Goal: Information Seeking & Learning: Learn about a topic

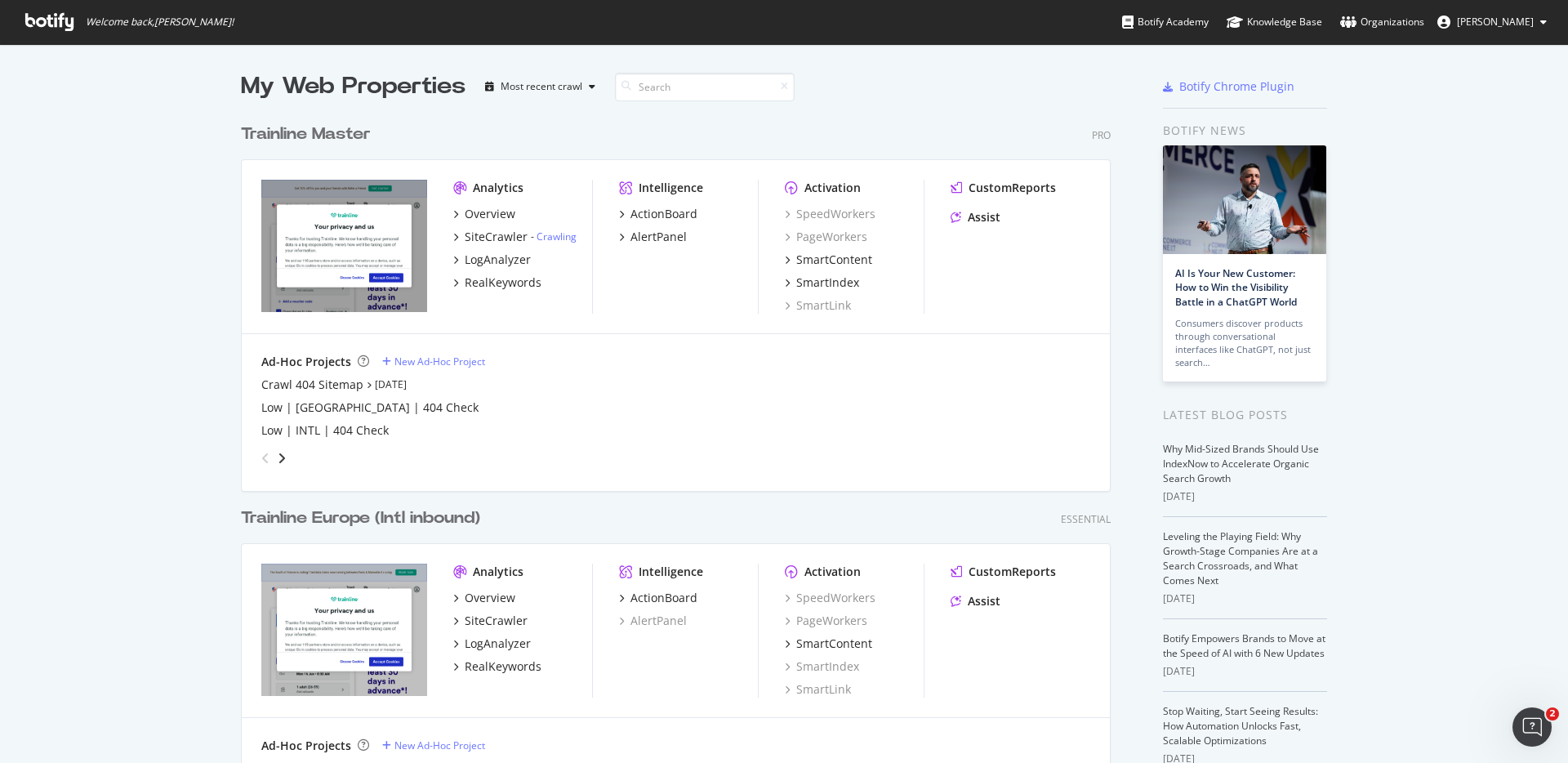
click at [345, 133] on div "Trainline Master" at bounding box center [306, 134] width 130 height 24
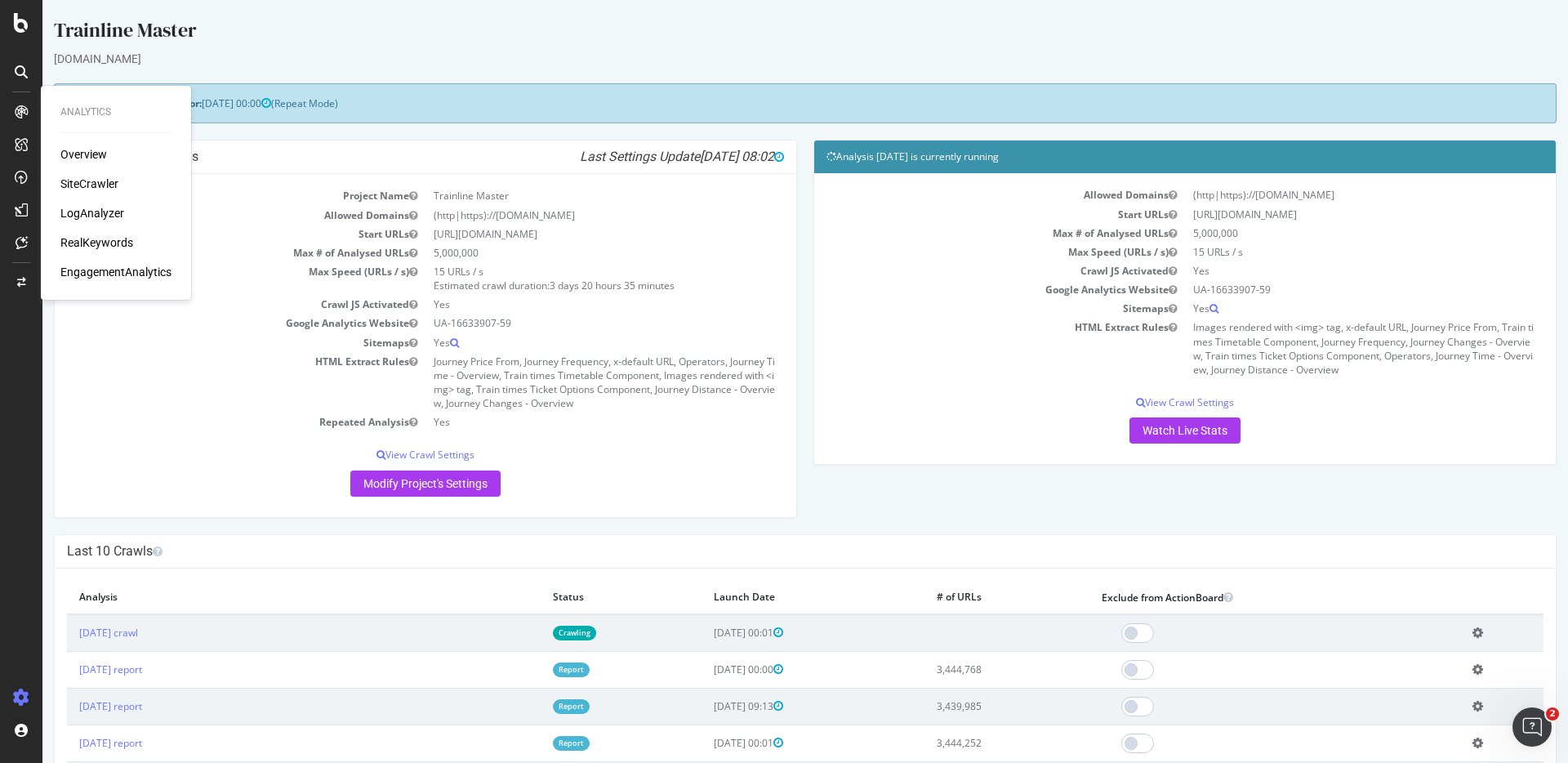
click at [95, 243] on div "RealKeywords" at bounding box center [96, 243] width 72 height 17
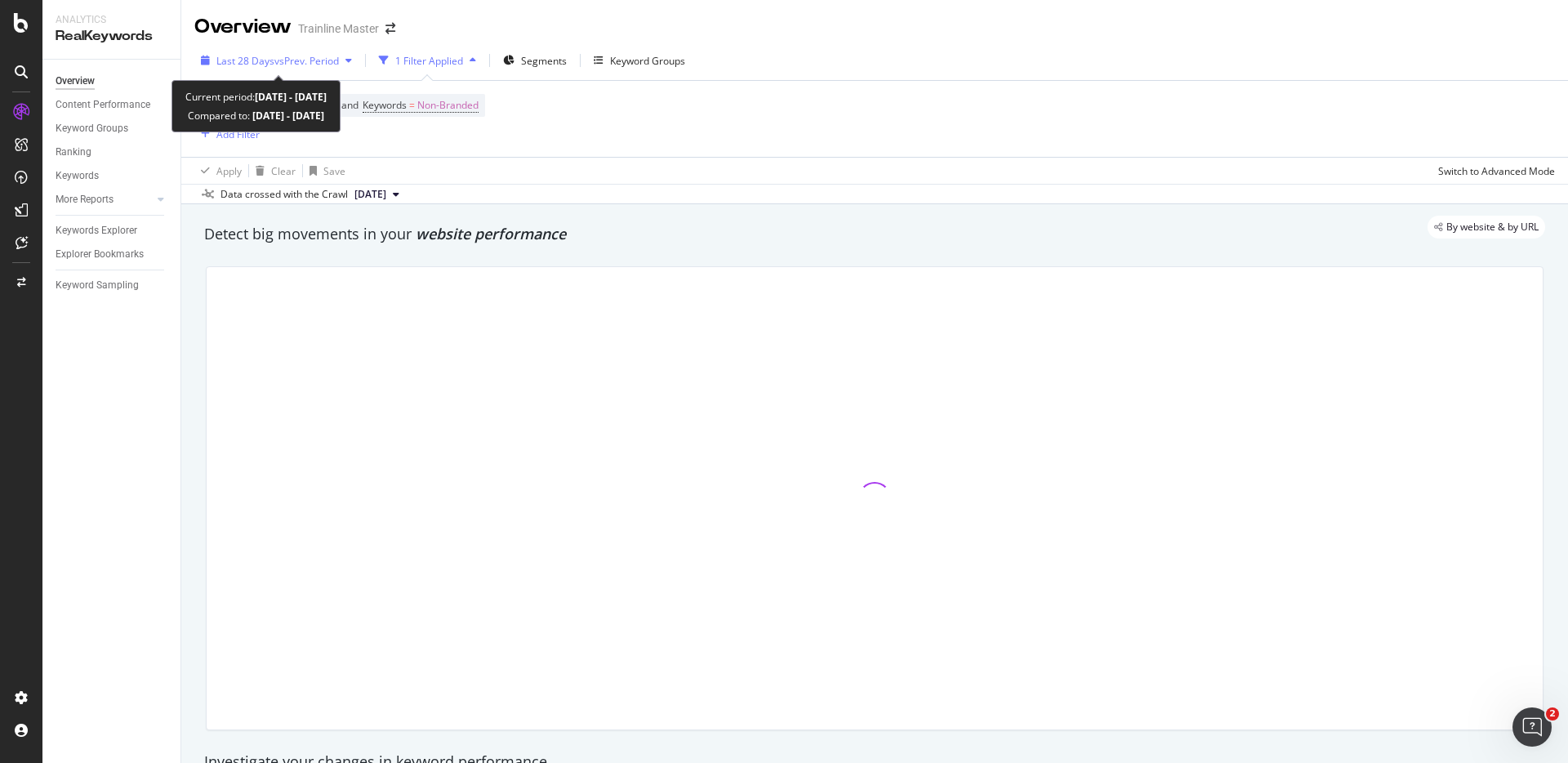
click at [321, 68] on div "Last 28 Days vs Prev. Period" at bounding box center [276, 60] width 164 height 24
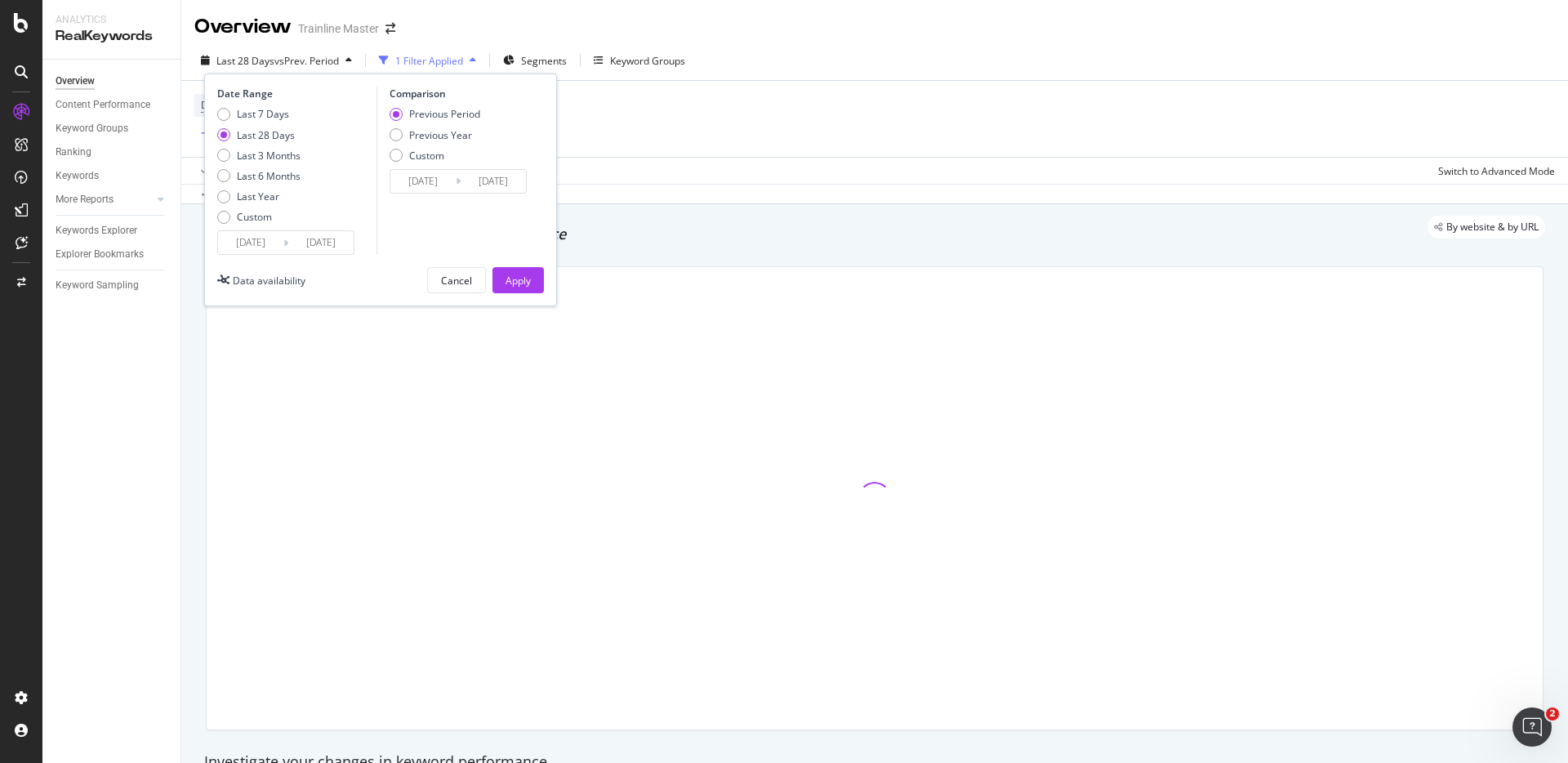
click at [297, 257] on div "Date Range Last 7 Days Last 28 Days Last 3 Months Last 6 Months Last Year Custo…" at bounding box center [380, 189] width 353 height 233
click at [281, 235] on input "[DATE]" at bounding box center [250, 242] width 65 height 23
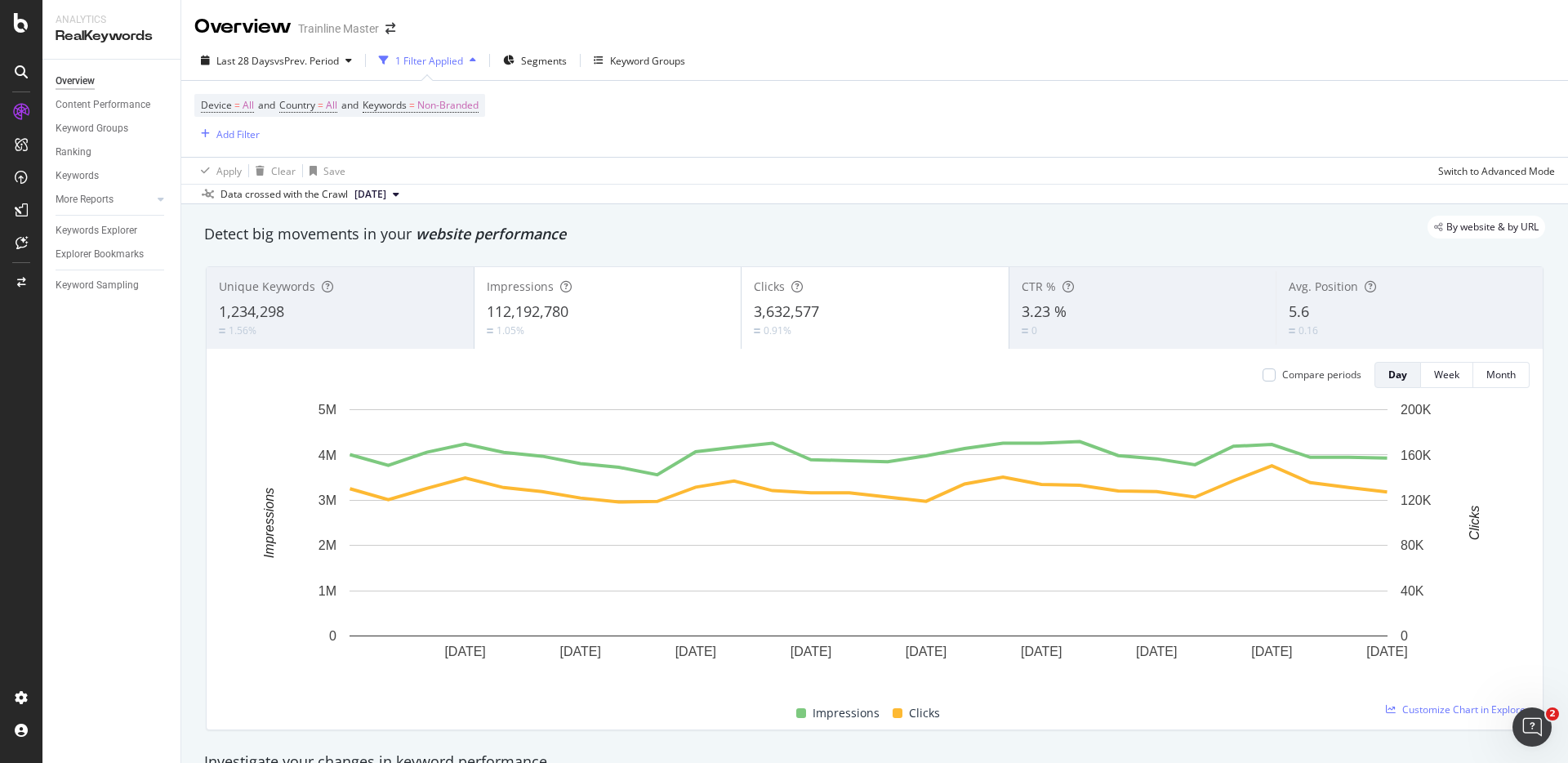
click at [609, 140] on div "Device = All and Country = All and Keywords = Non-Branded Add Filter" at bounding box center [874, 119] width 1360 height 76
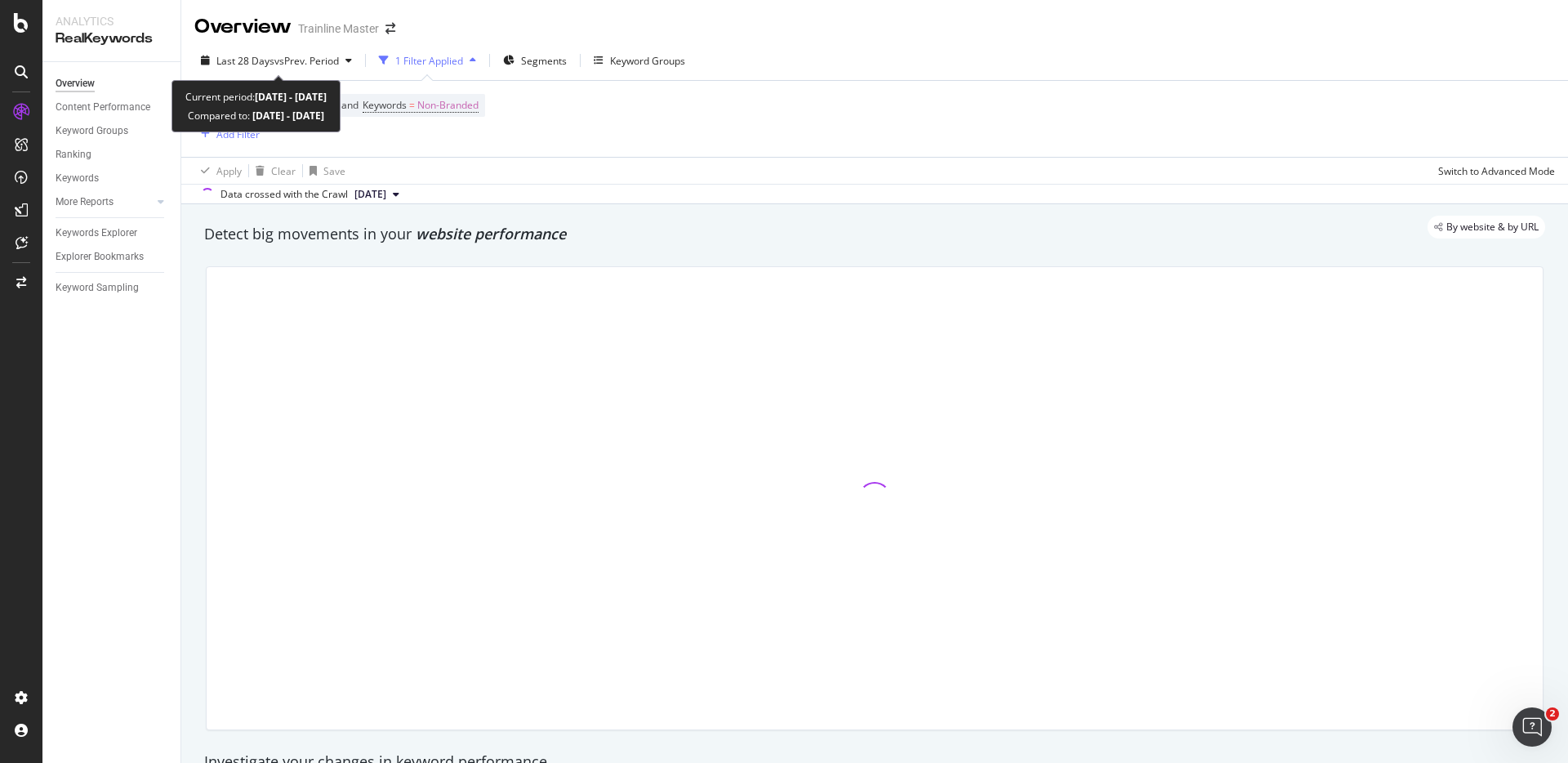
click at [328, 65] on span "vs Prev. Period" at bounding box center [307, 60] width 65 height 14
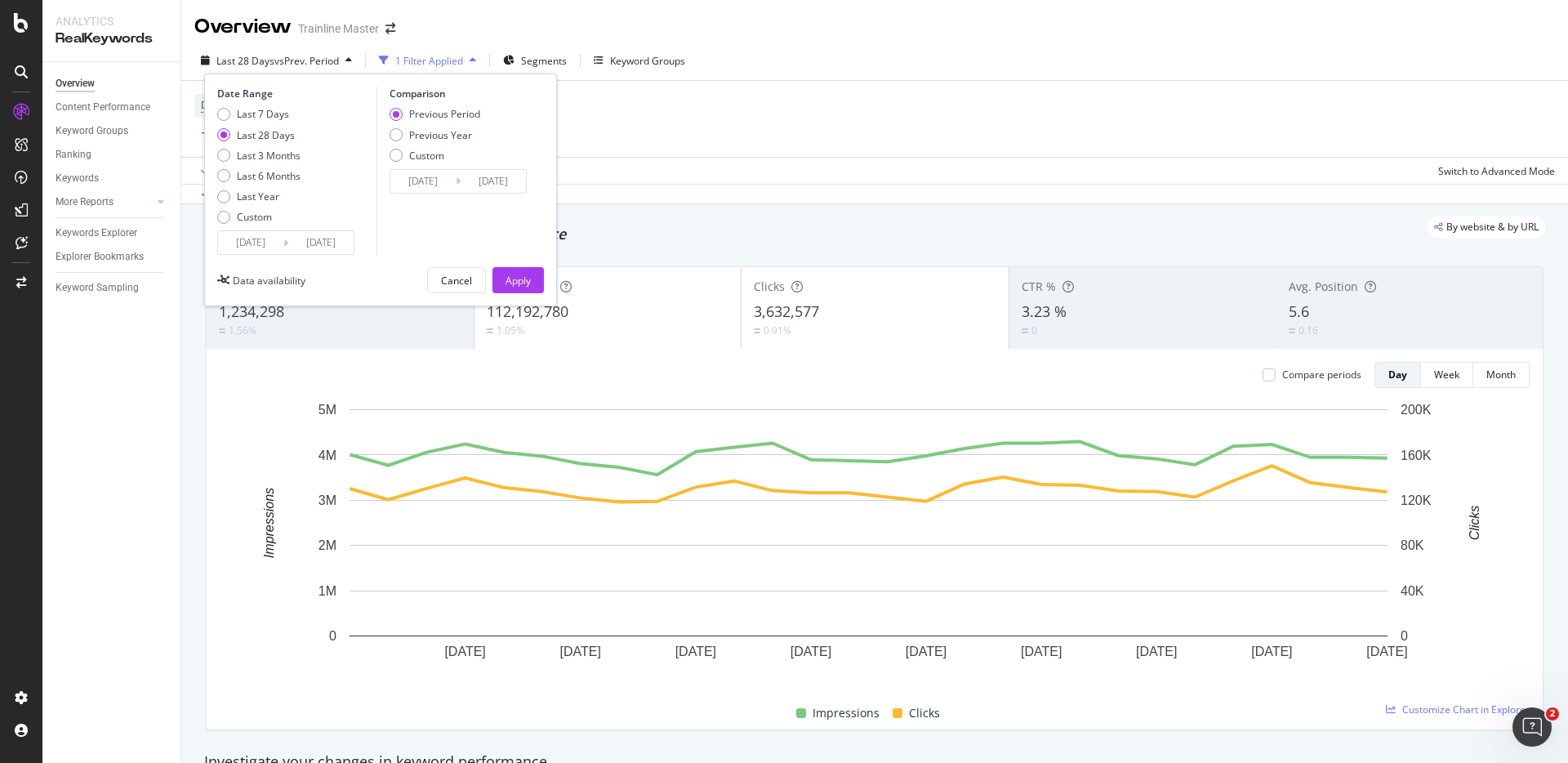
click at [291, 254] on div "2025/07/11 Navigate forward to interact with the calendar and select a date. Pr…" at bounding box center [286, 242] width 137 height 24
click at [294, 249] on input "[DATE]" at bounding box center [321, 242] width 65 height 23
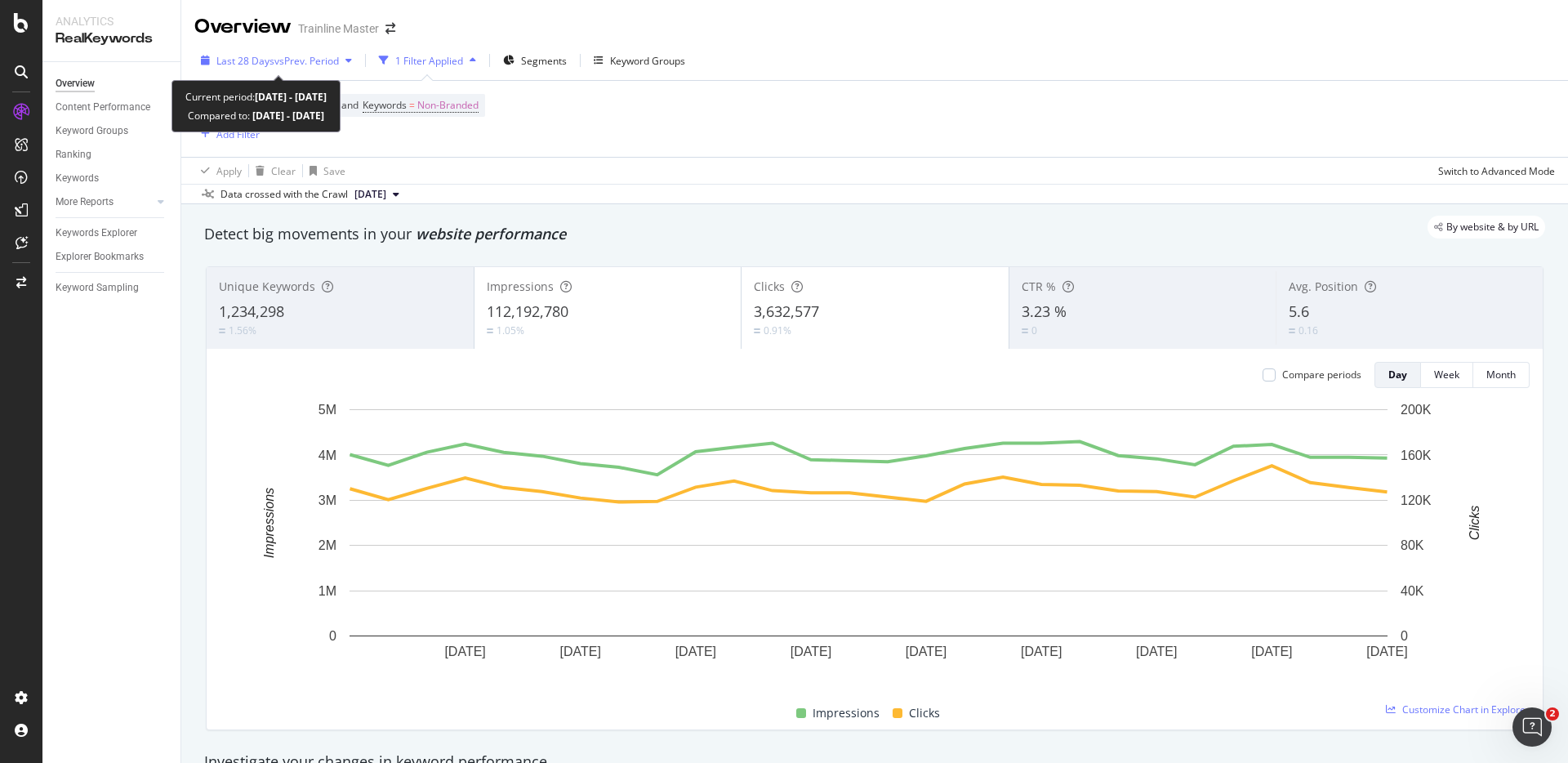
click at [306, 62] on span "vs Prev. Period" at bounding box center [307, 60] width 65 height 14
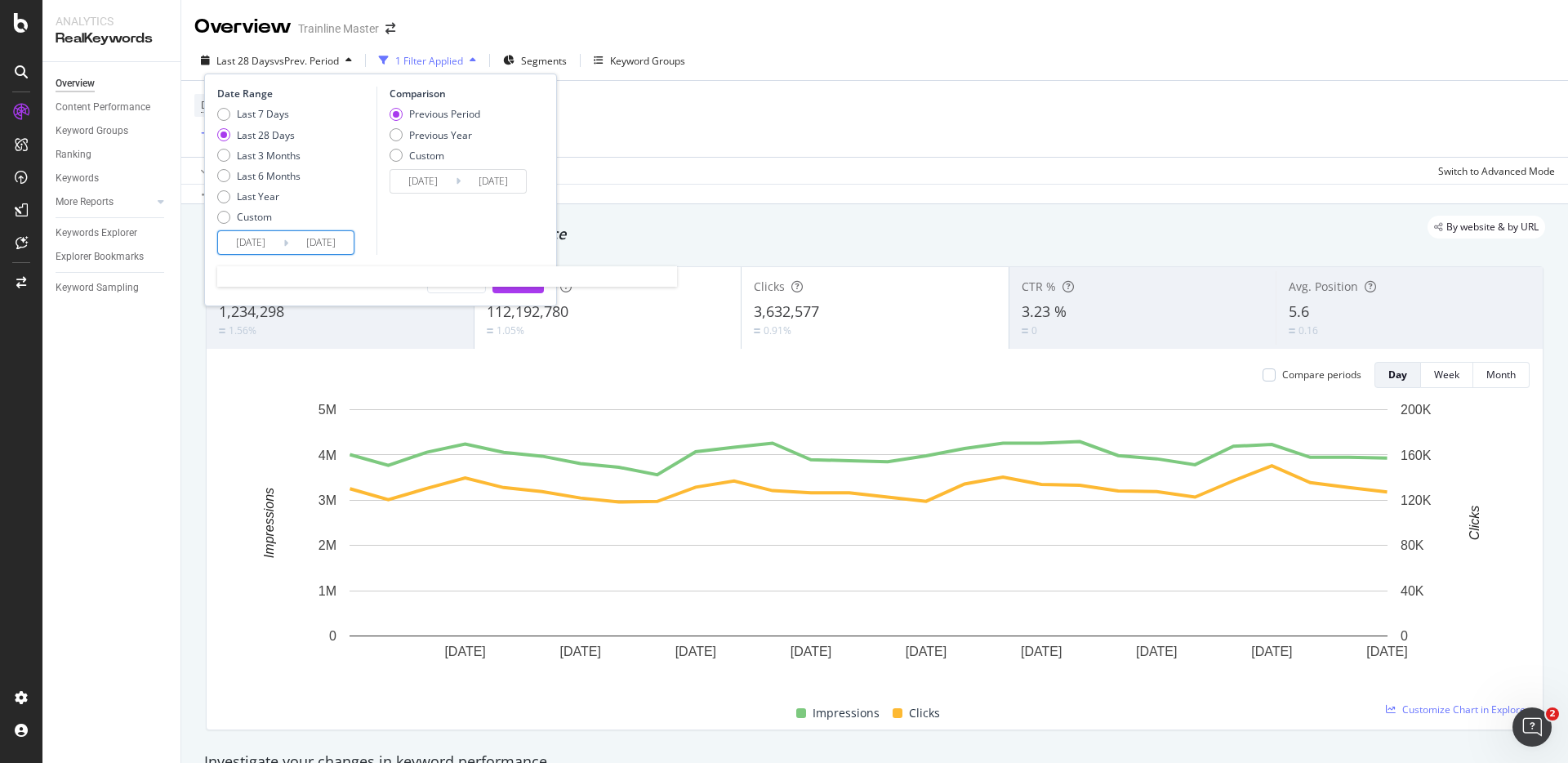
click at [325, 242] on input "[DATE]" at bounding box center [321, 242] width 65 height 23
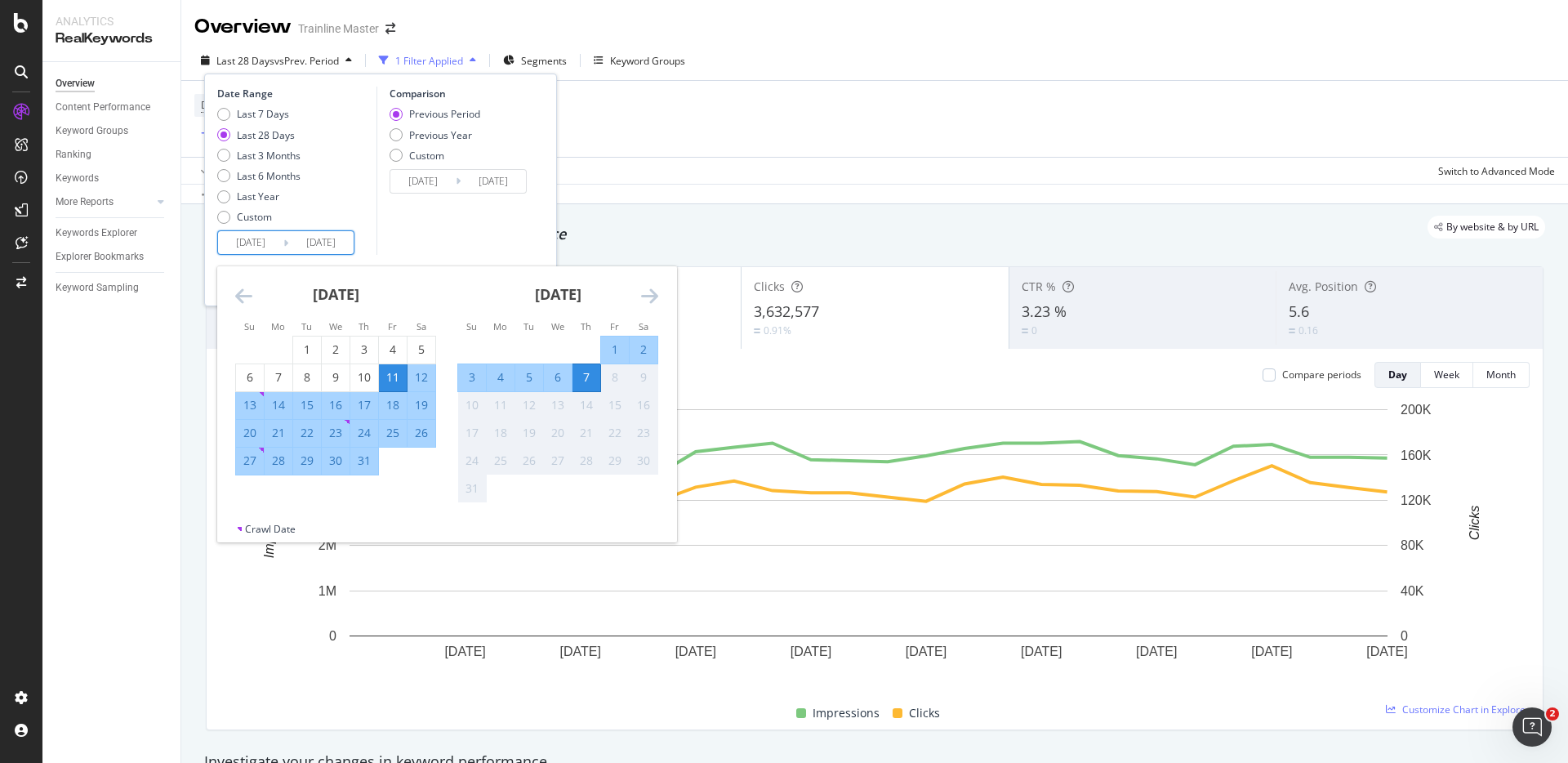
click at [263, 238] on input "[DATE]" at bounding box center [250, 242] width 65 height 23
click at [475, 375] on div "3" at bounding box center [472, 377] width 28 height 17
type input "2025/08/03"
type input "2025/07/29"
type input "2025/08/02"
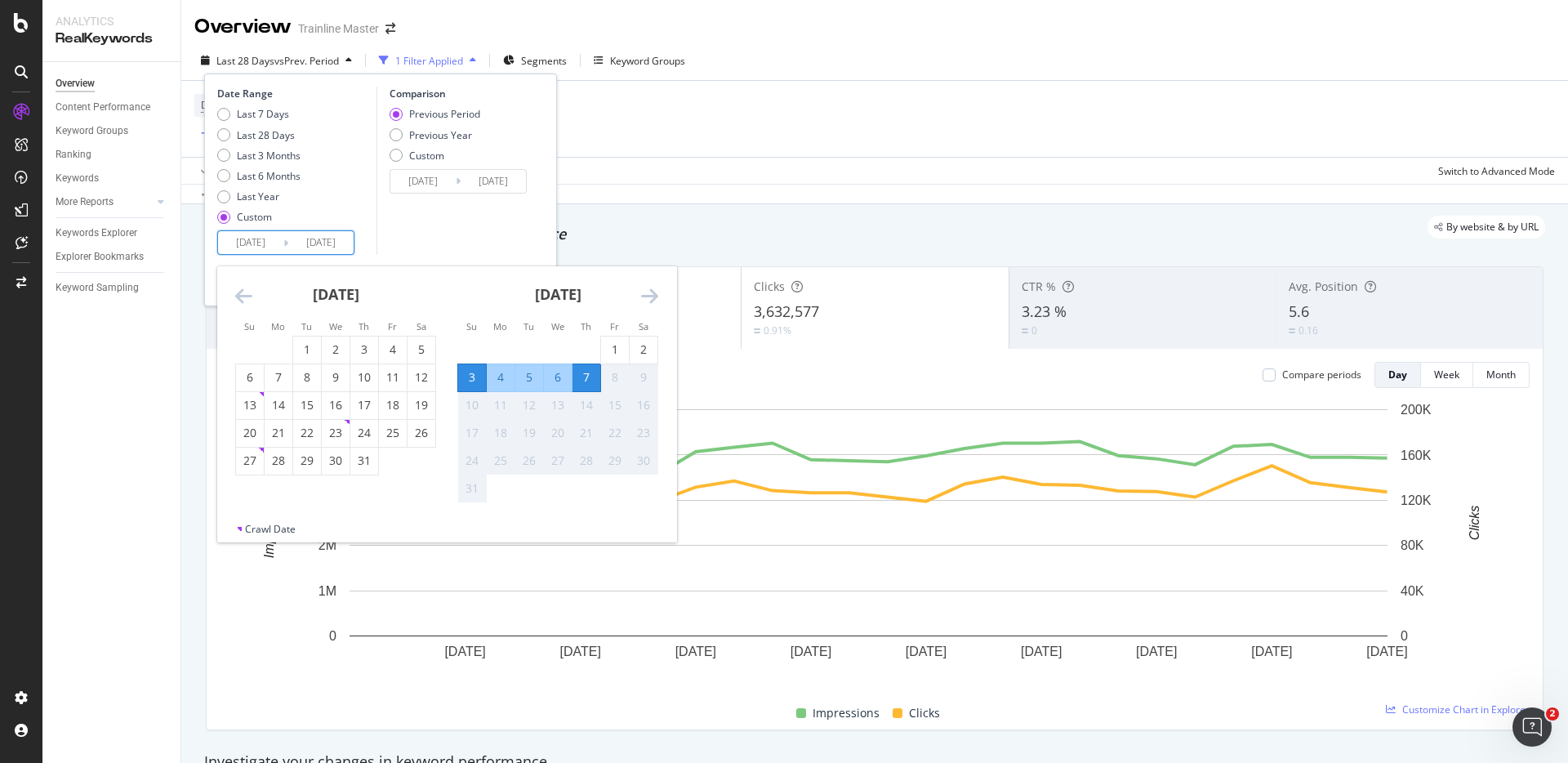
click at [589, 381] on div "7" at bounding box center [586, 377] width 28 height 17
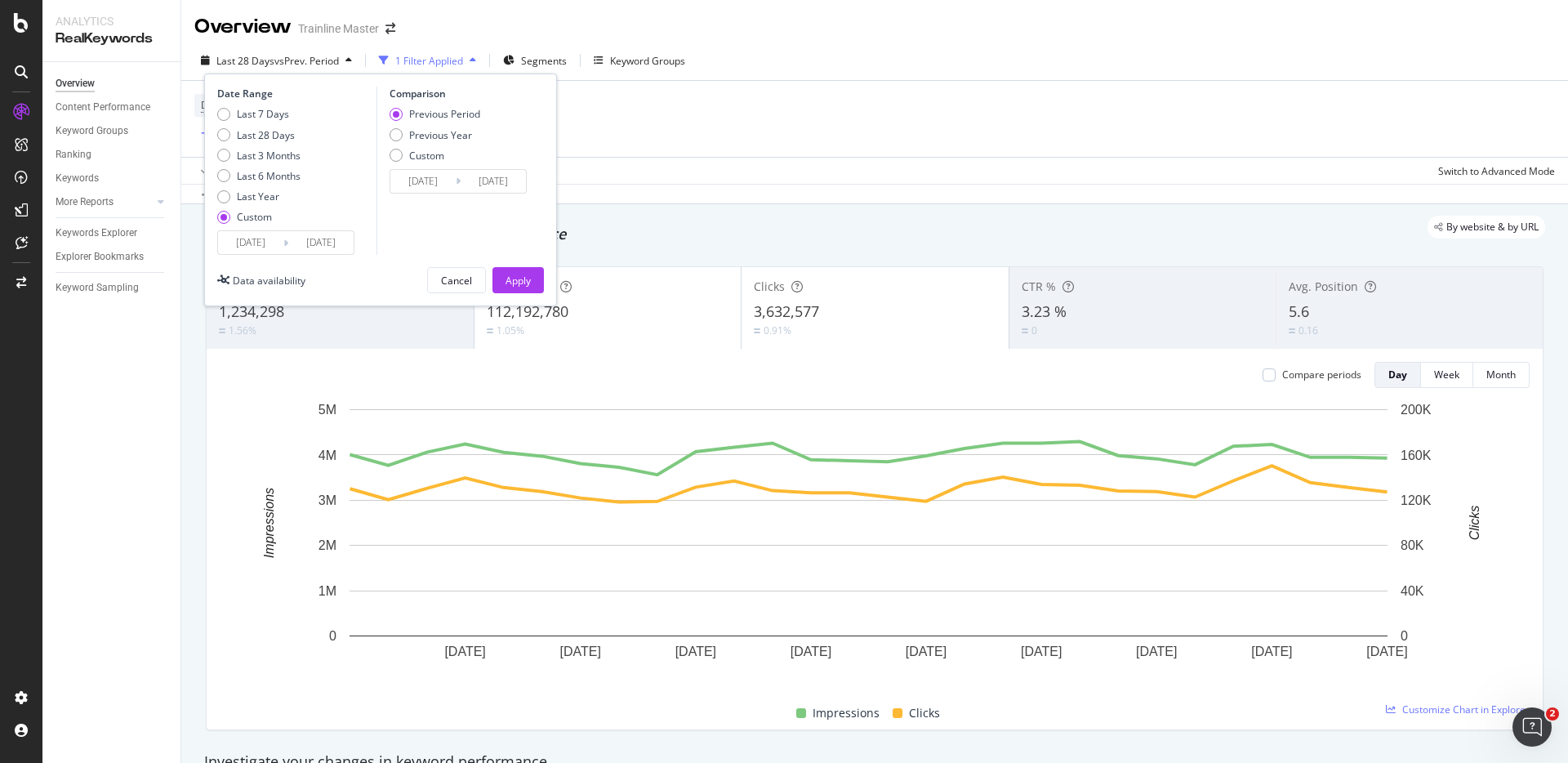
click at [448, 142] on div "Previous Period Previous Year Custom" at bounding box center [435, 137] width 91 height 61
click at [447, 137] on div "Previous Year" at bounding box center [440, 134] width 63 height 14
type input "2024/08/04"
type input "2024/08/08"
click at [525, 282] on div "Apply" at bounding box center [517, 280] width 25 height 14
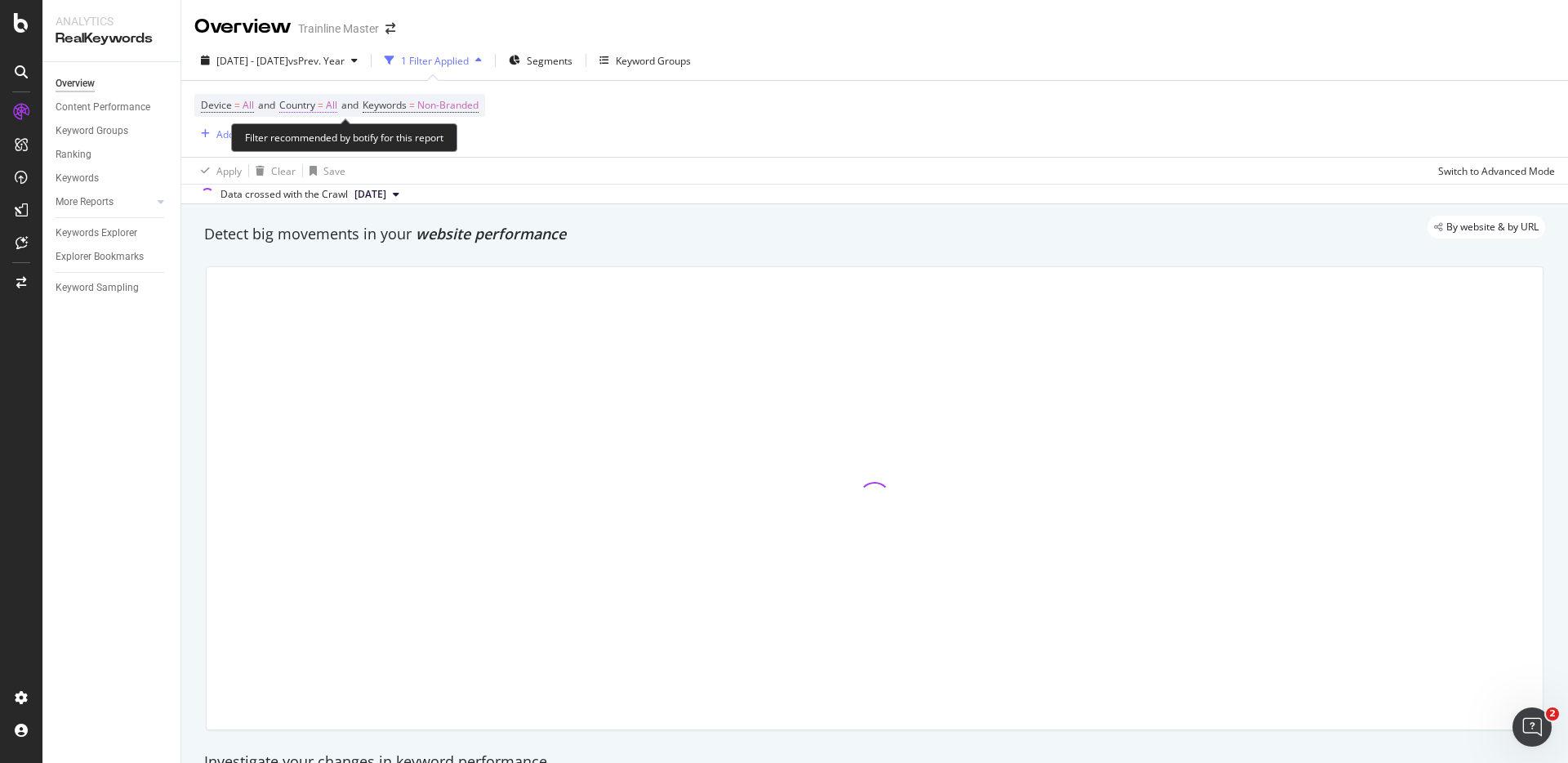
click at [324, 102] on span "=" at bounding box center [321, 105] width 6 height 14
click at [310, 146] on icon at bounding box center [315, 144] width 11 height 10
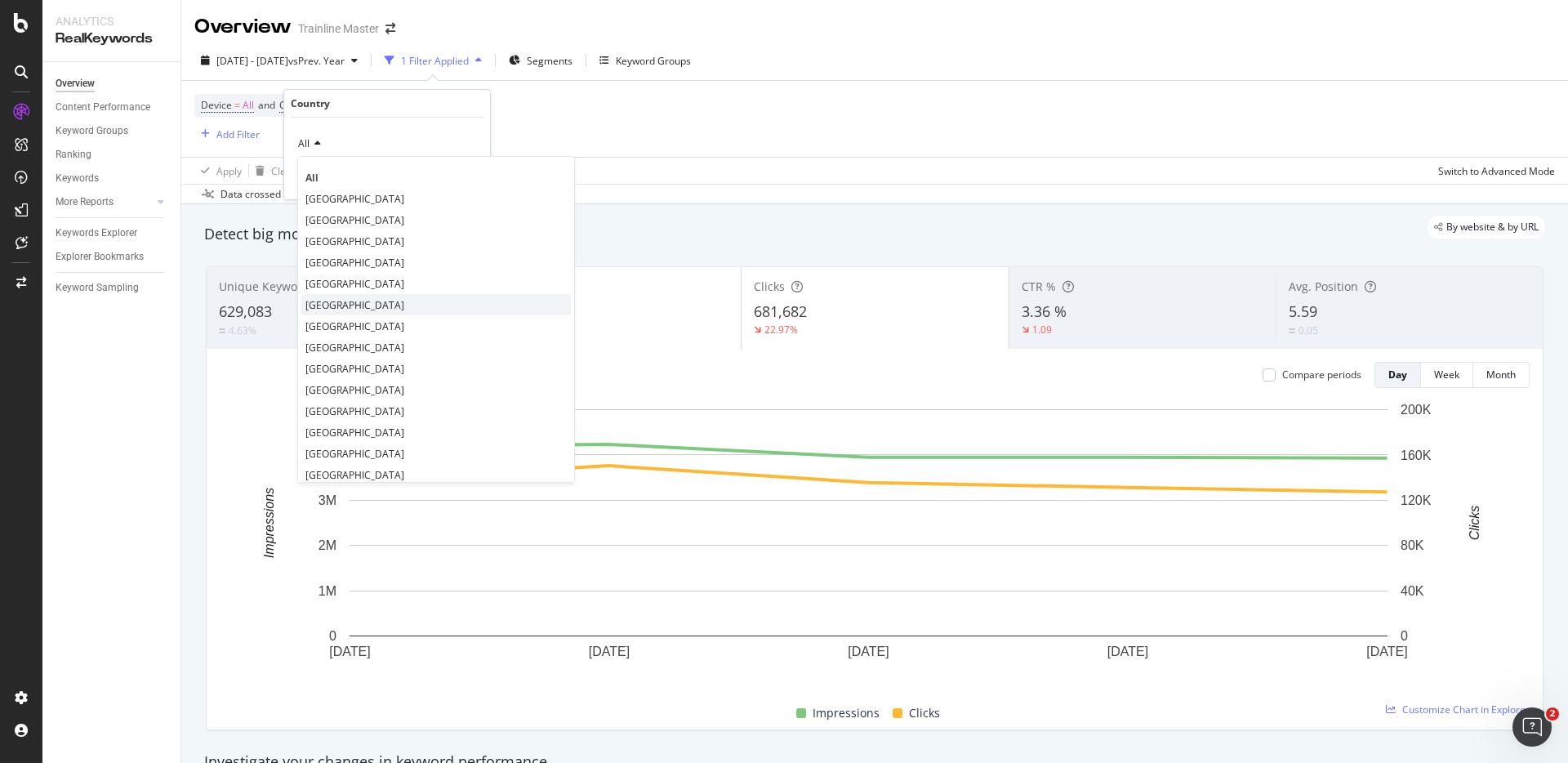
click at [359, 303] on span "United States of America" at bounding box center [354, 305] width 99 height 14
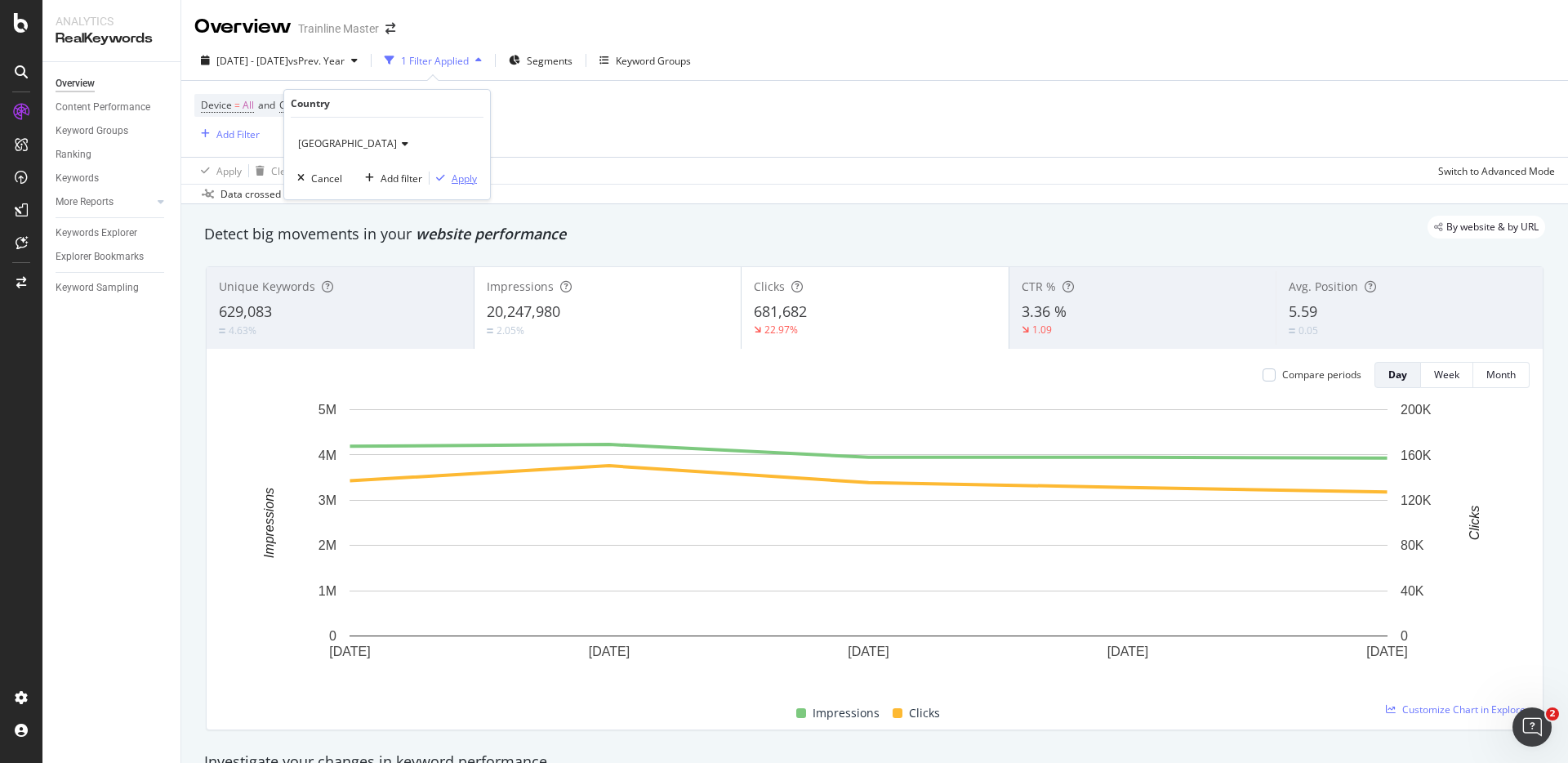
click at [452, 184] on div "Apply" at bounding box center [453, 178] width 47 height 15
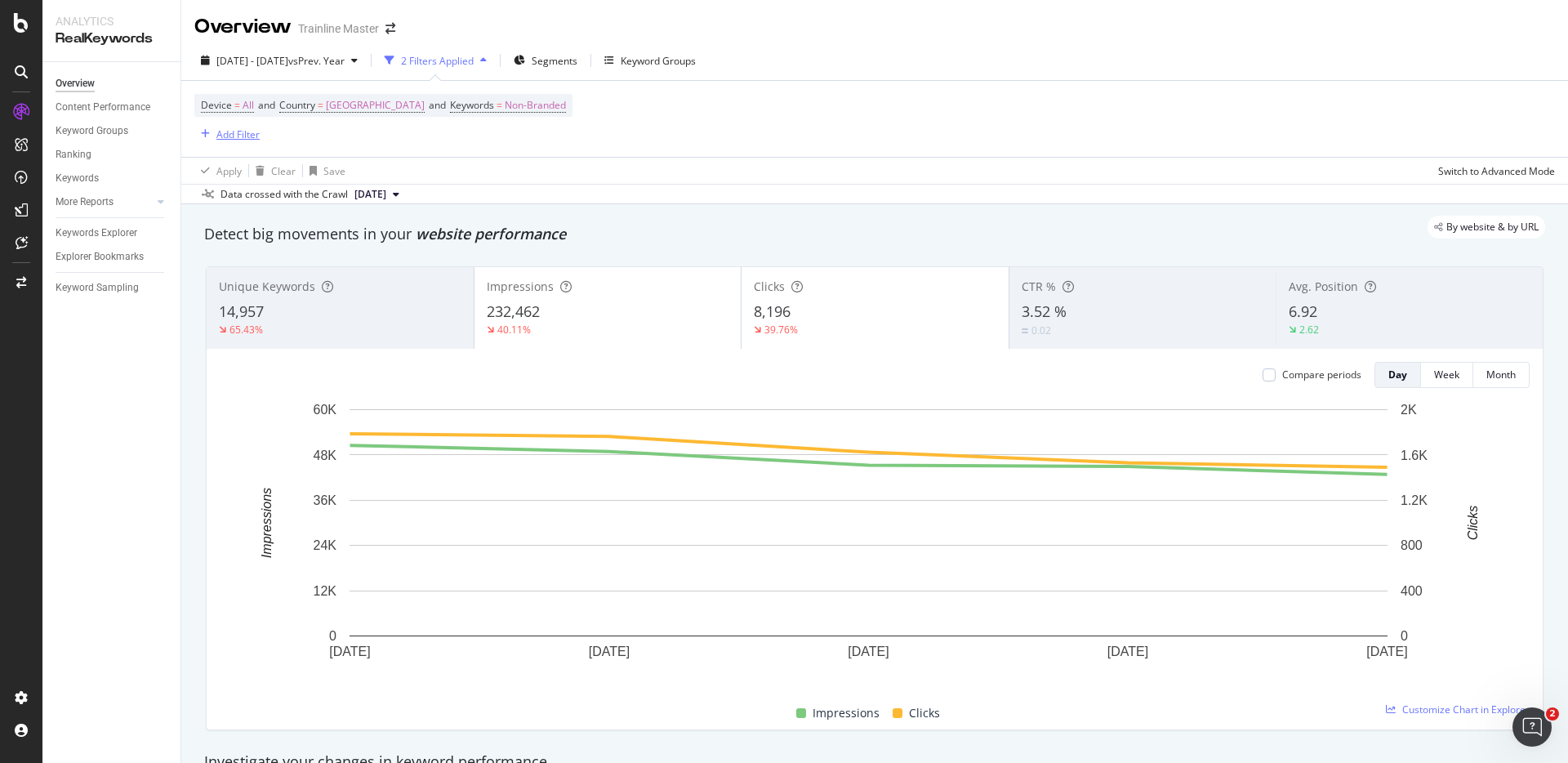
click at [230, 140] on div "Add Filter" at bounding box center [237, 134] width 44 height 14
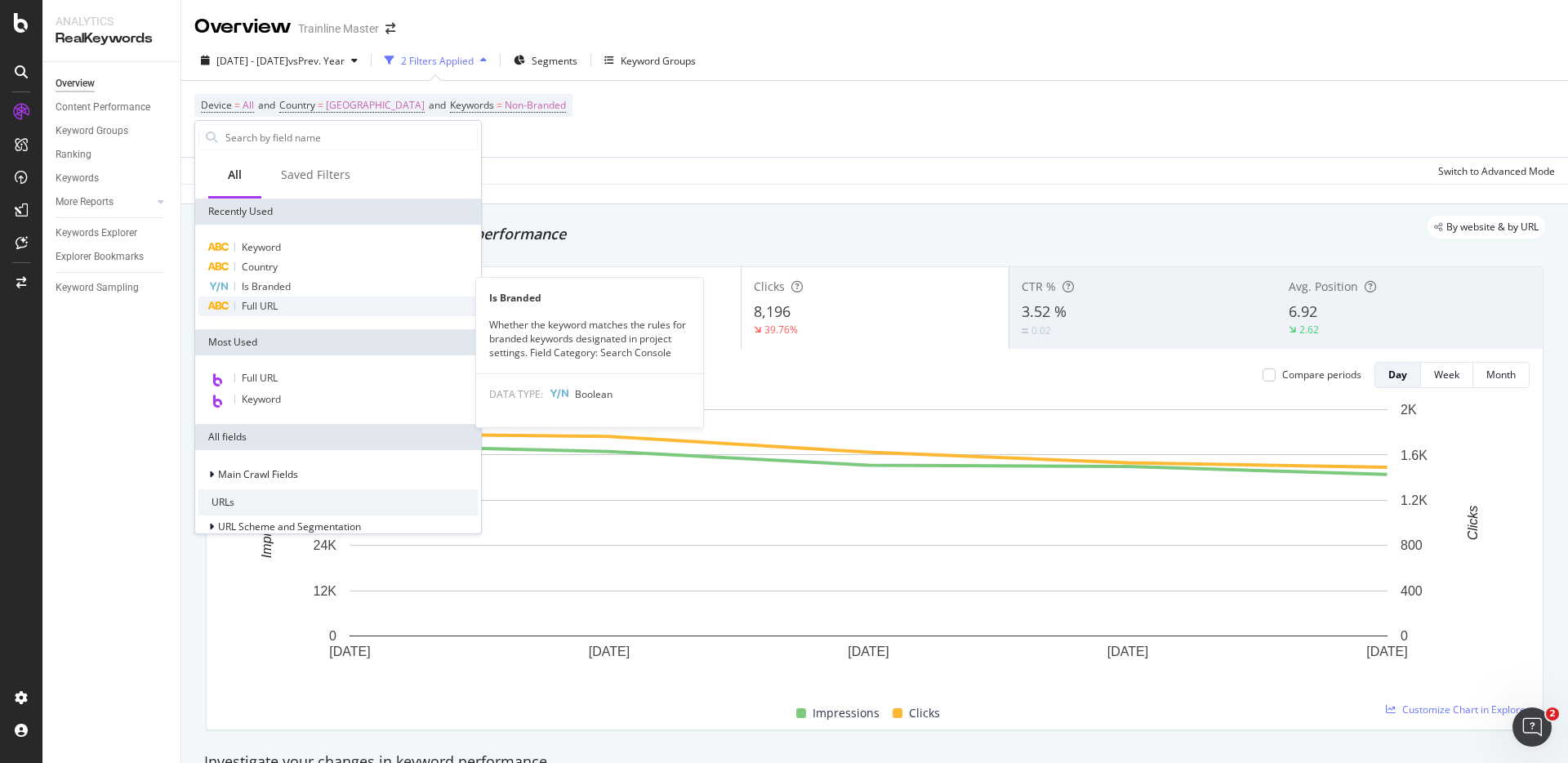
click at [287, 297] on div "Full URL" at bounding box center [338, 306] width 279 height 19
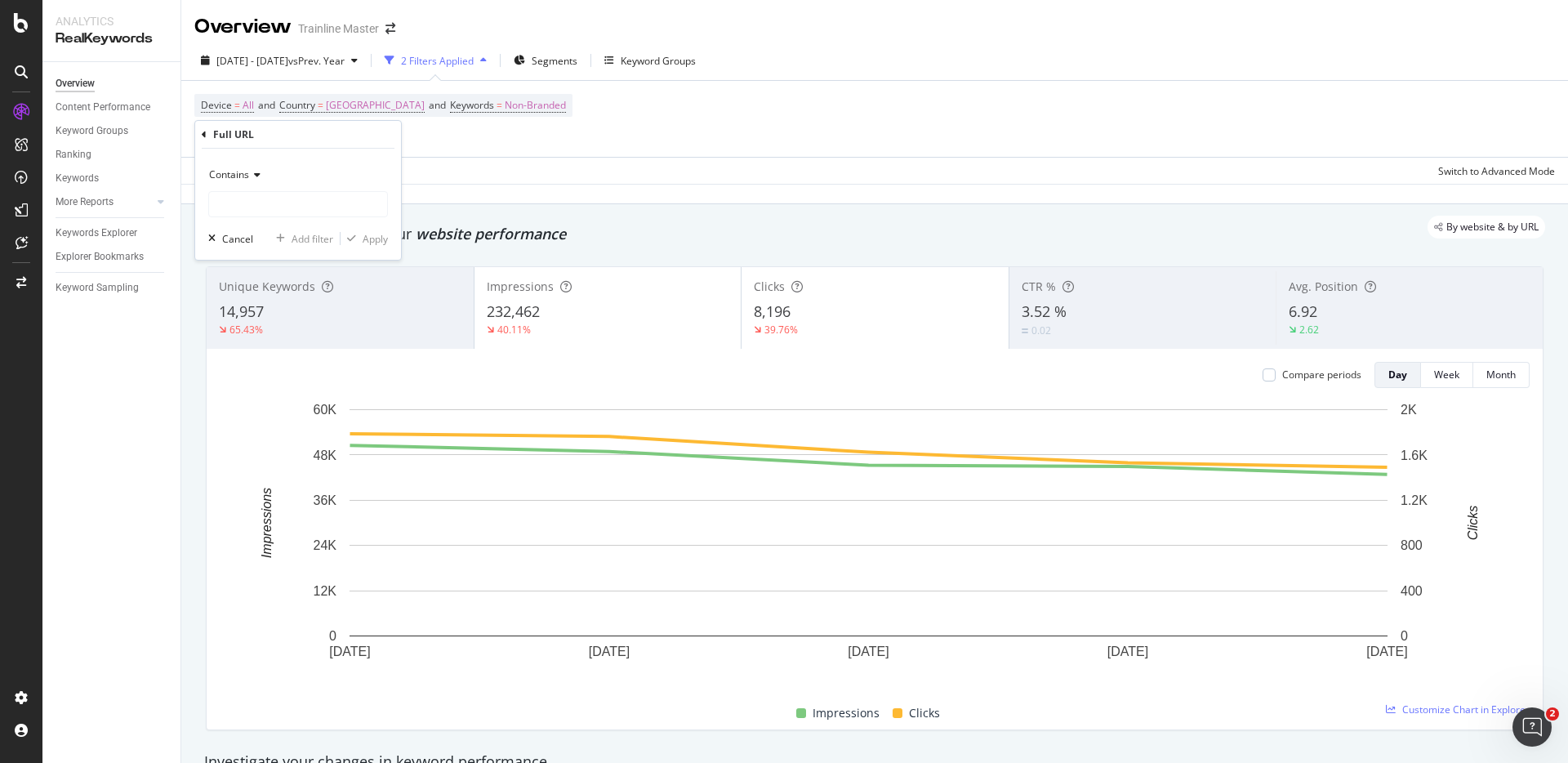
click at [306, 188] on div "Contains" at bounding box center [299, 189] width 180 height 56
click at [309, 201] on input "text" at bounding box center [298, 204] width 178 height 26
type input "/en-us/"
click at [376, 248] on div "Contains /en-us/ Cancel Add filter Apply" at bounding box center [299, 204] width 206 height 111
click at [374, 243] on div "Apply" at bounding box center [375, 238] width 25 height 14
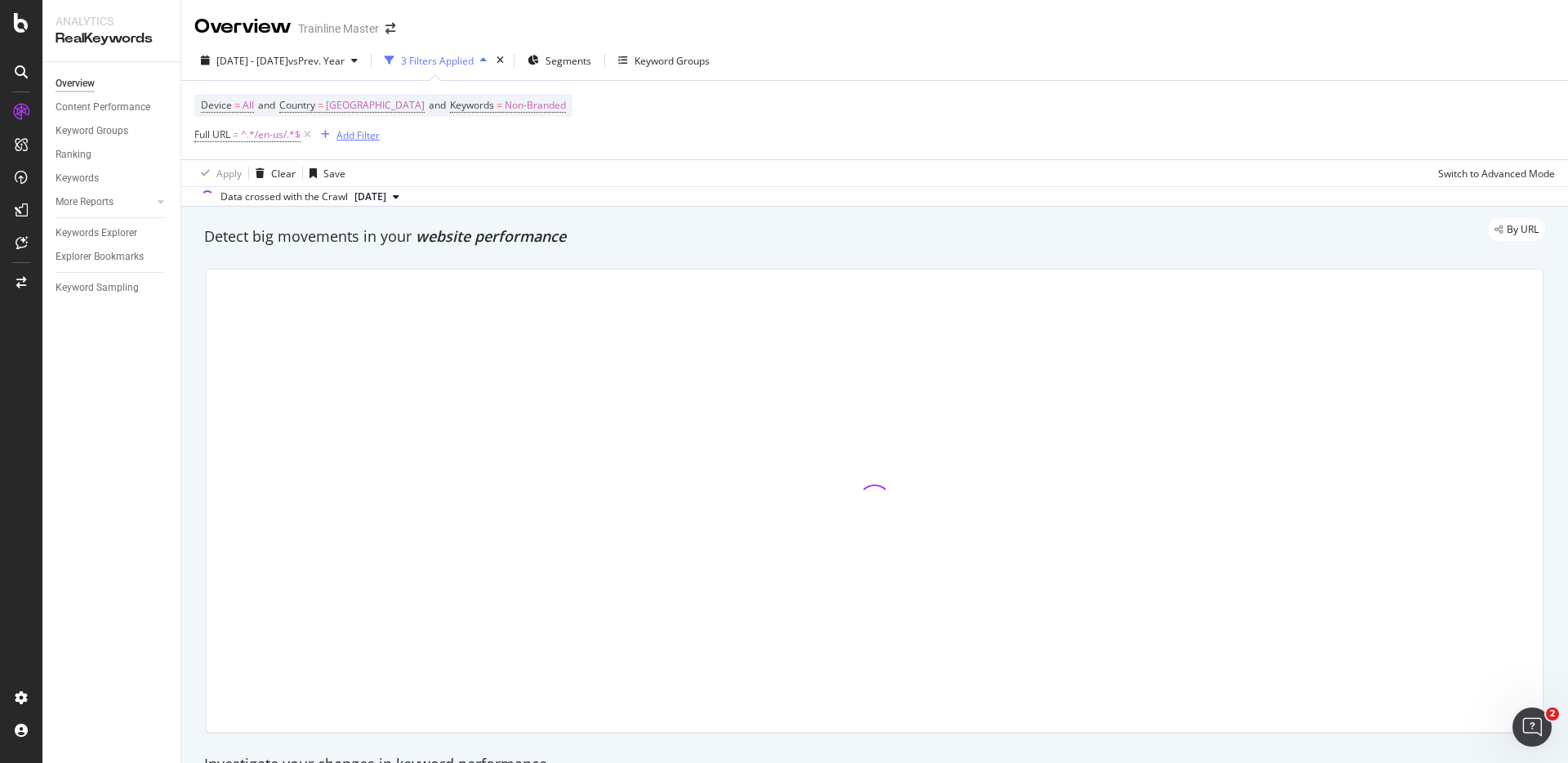
click at [336, 138] on div "button" at bounding box center [325, 134] width 22 height 10
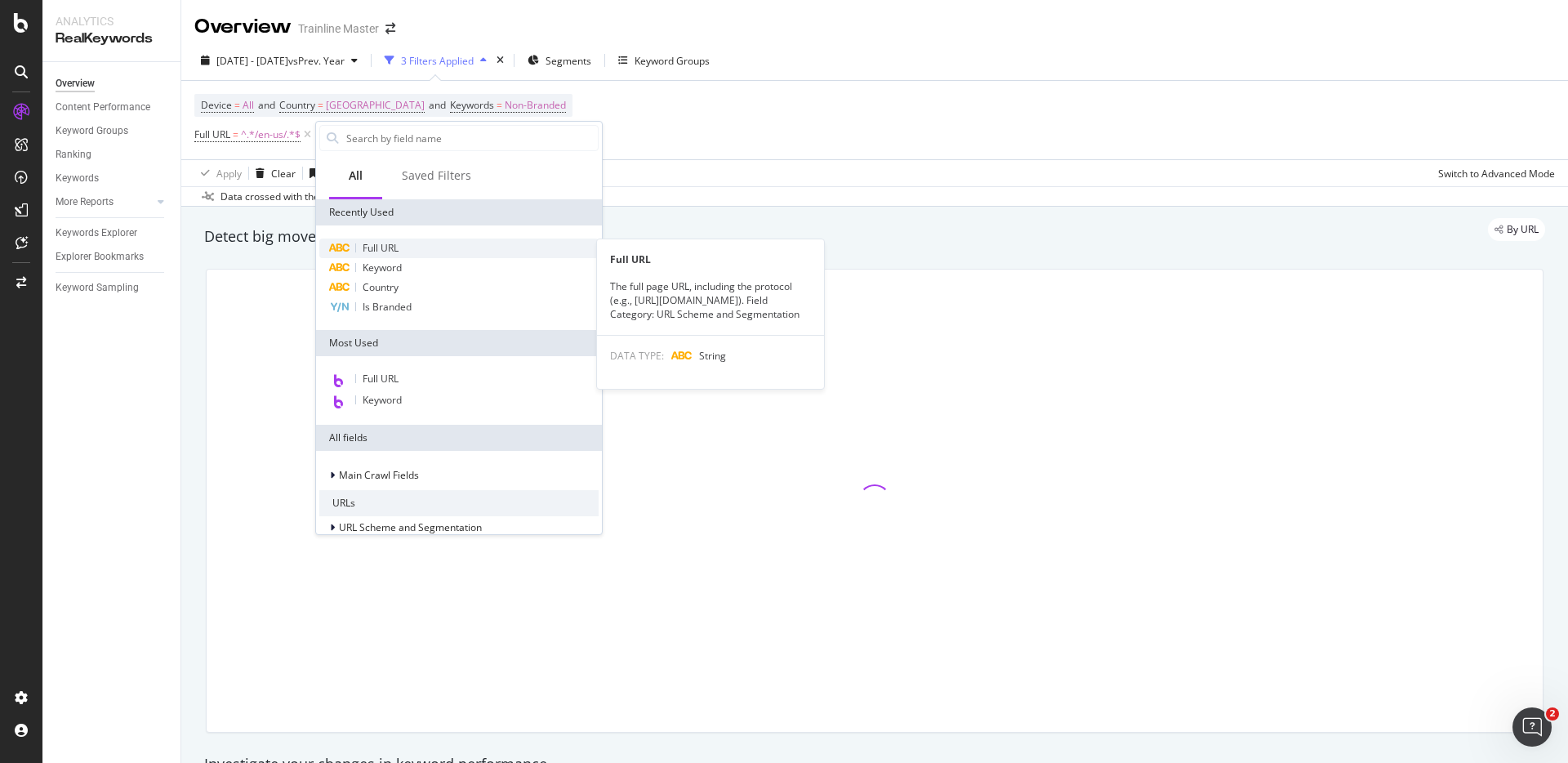
click at [361, 245] on div "Full URL" at bounding box center [458, 248] width 279 height 19
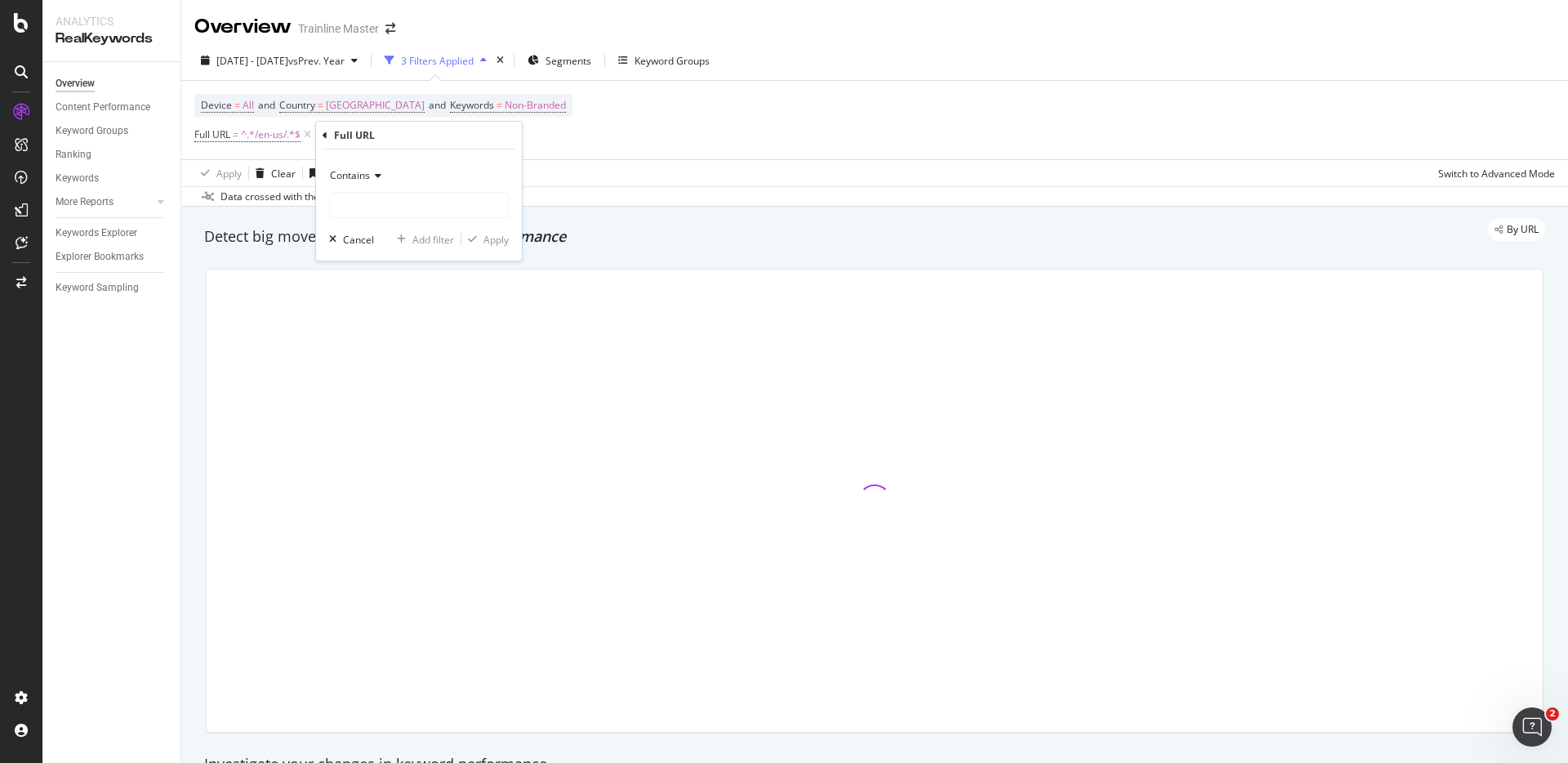
click at [352, 183] on div "Contains" at bounding box center [419, 175] width 180 height 26
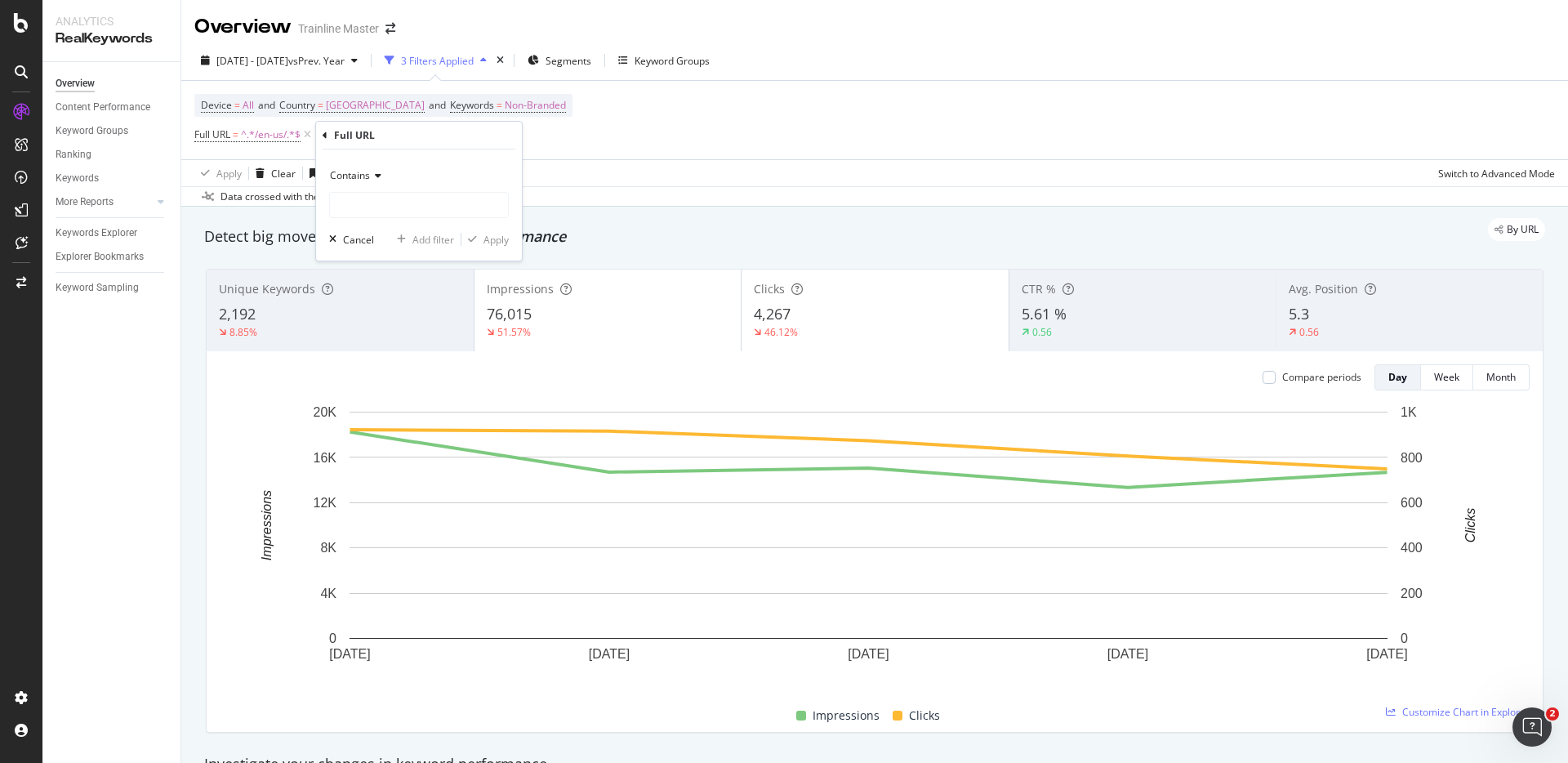
click at [344, 182] on div "Contains" at bounding box center [419, 175] width 180 height 26
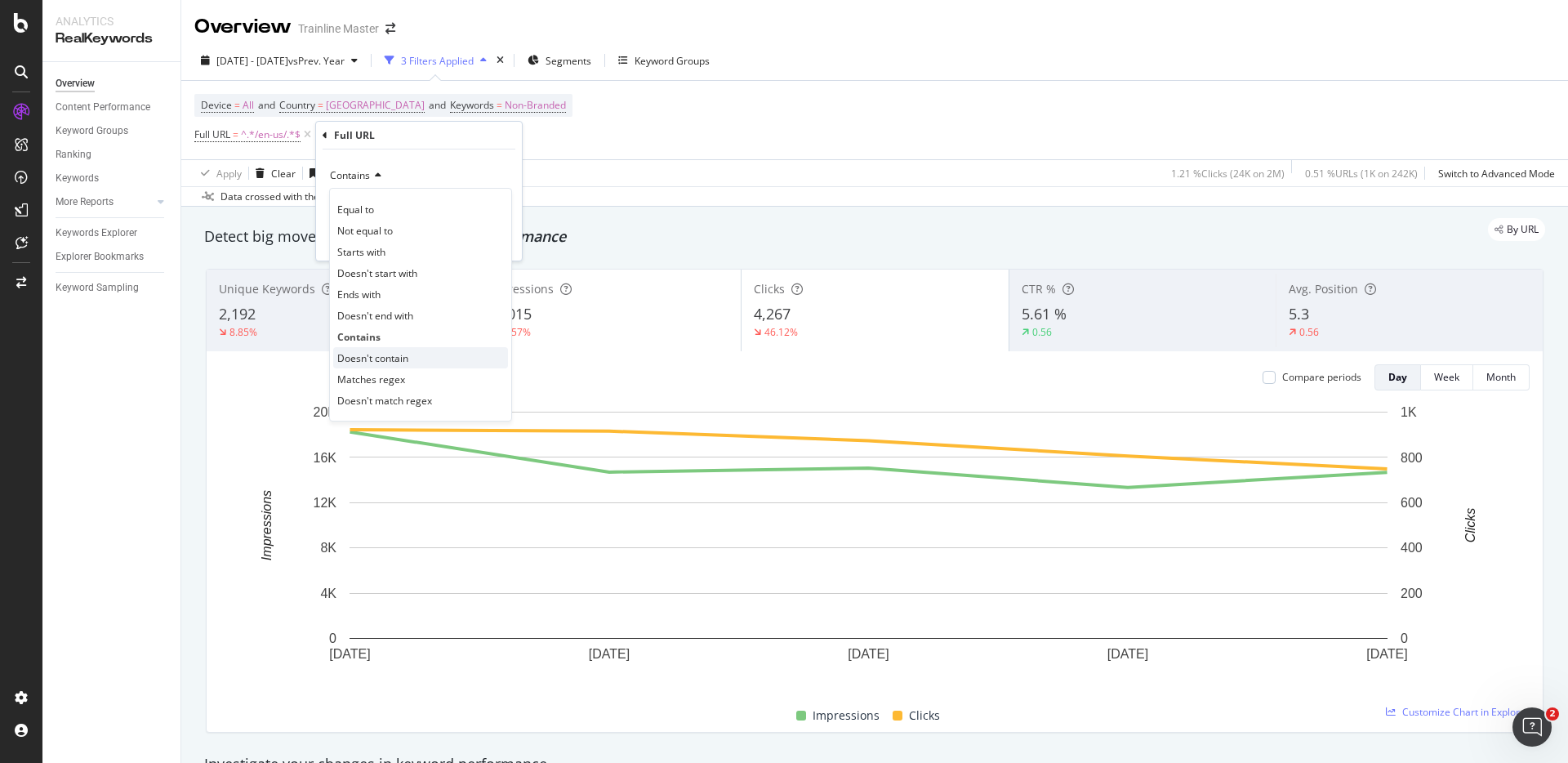
click at [378, 351] on span "Doesn't contain" at bounding box center [373, 358] width 71 height 14
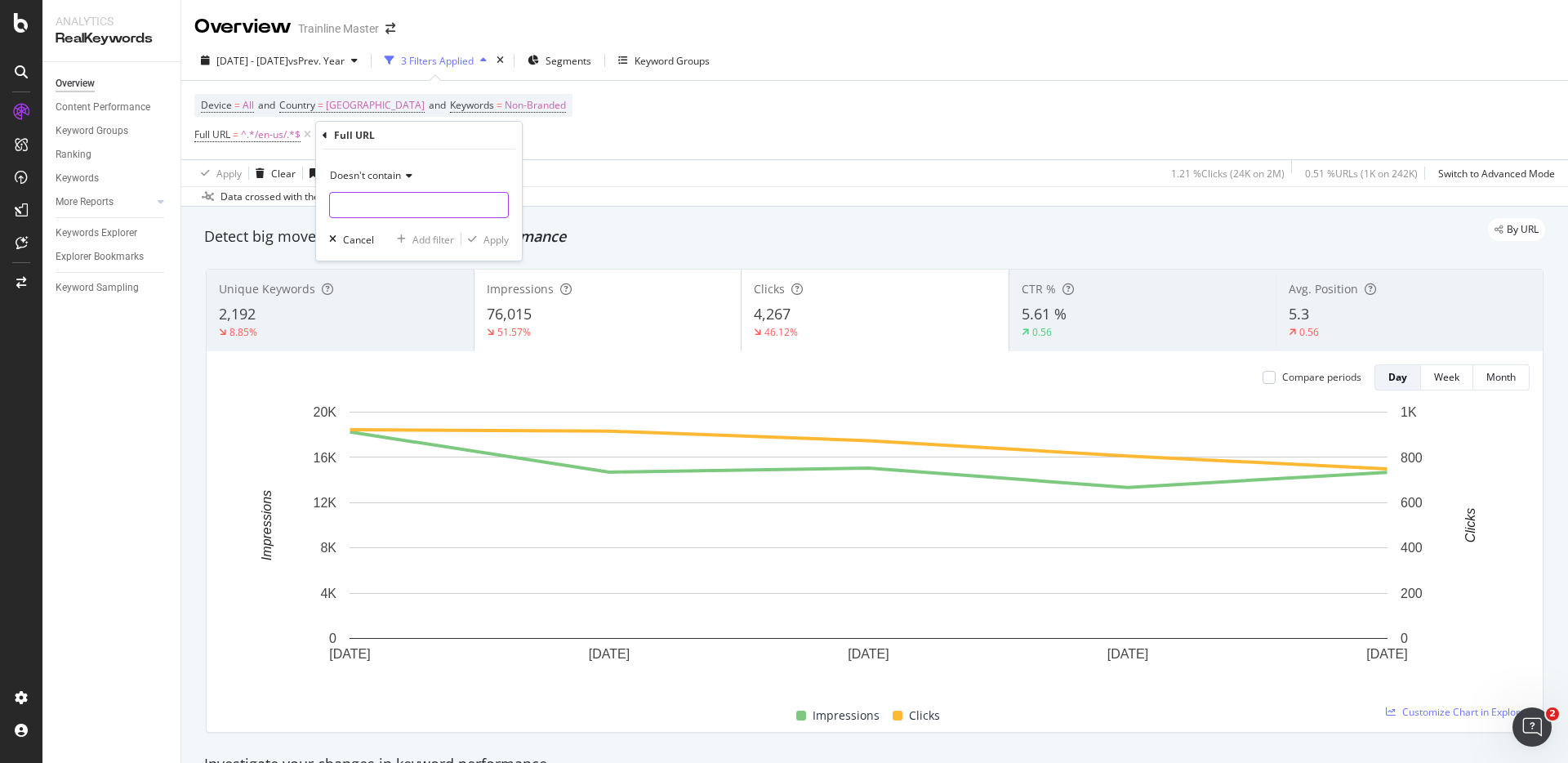
click at [365, 205] on input "text" at bounding box center [419, 205] width 178 height 26
type input "/via/"
click at [523, 250] on div "Detect big movements in your website performance" at bounding box center [874, 236] width 1358 height 38
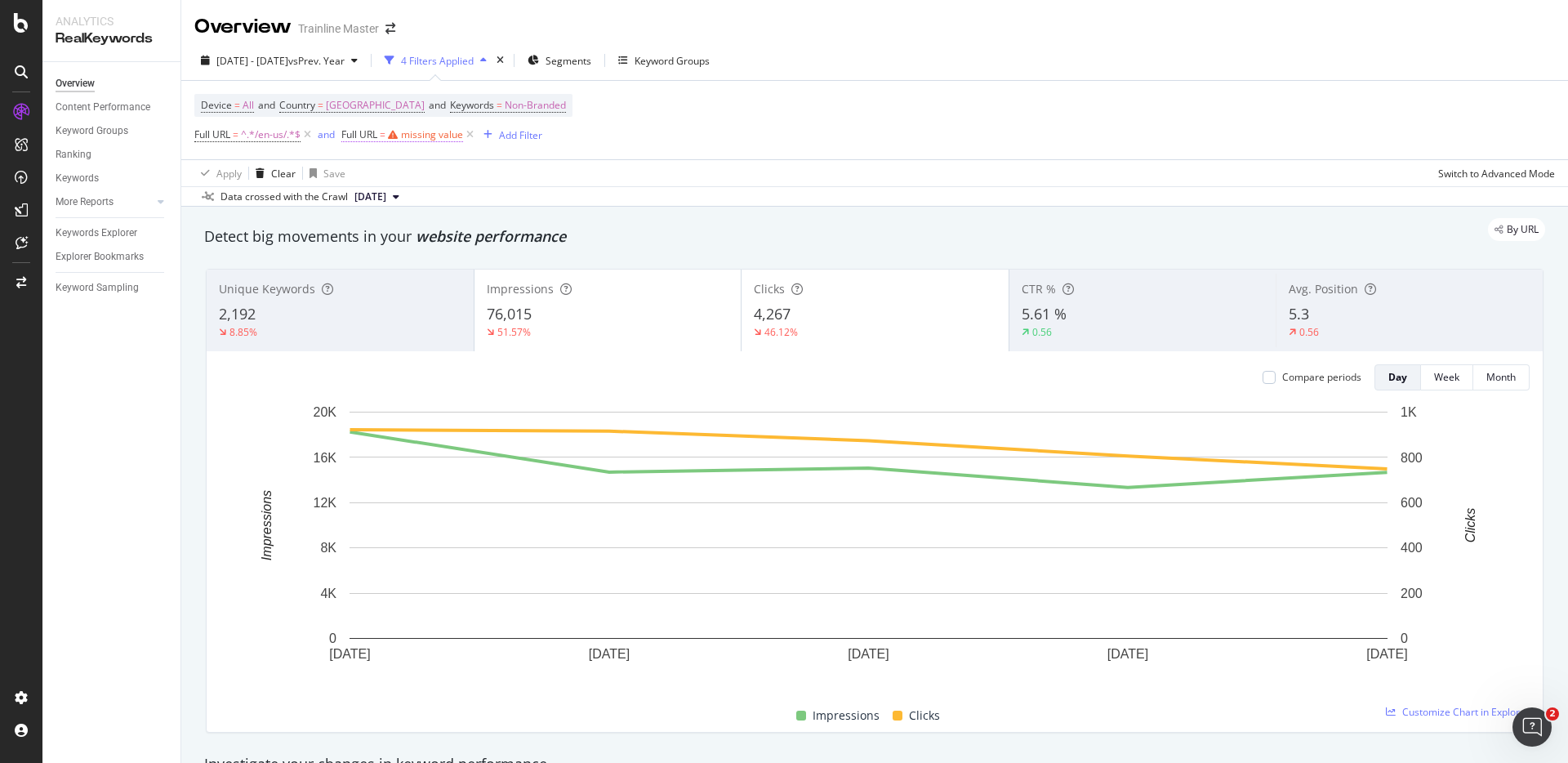
click at [398, 133] on icon at bounding box center [392, 134] width 10 height 10
click at [469, 206] on input "text" at bounding box center [447, 202] width 178 height 26
click at [387, 173] on span "Contains" at bounding box center [377, 172] width 40 height 14
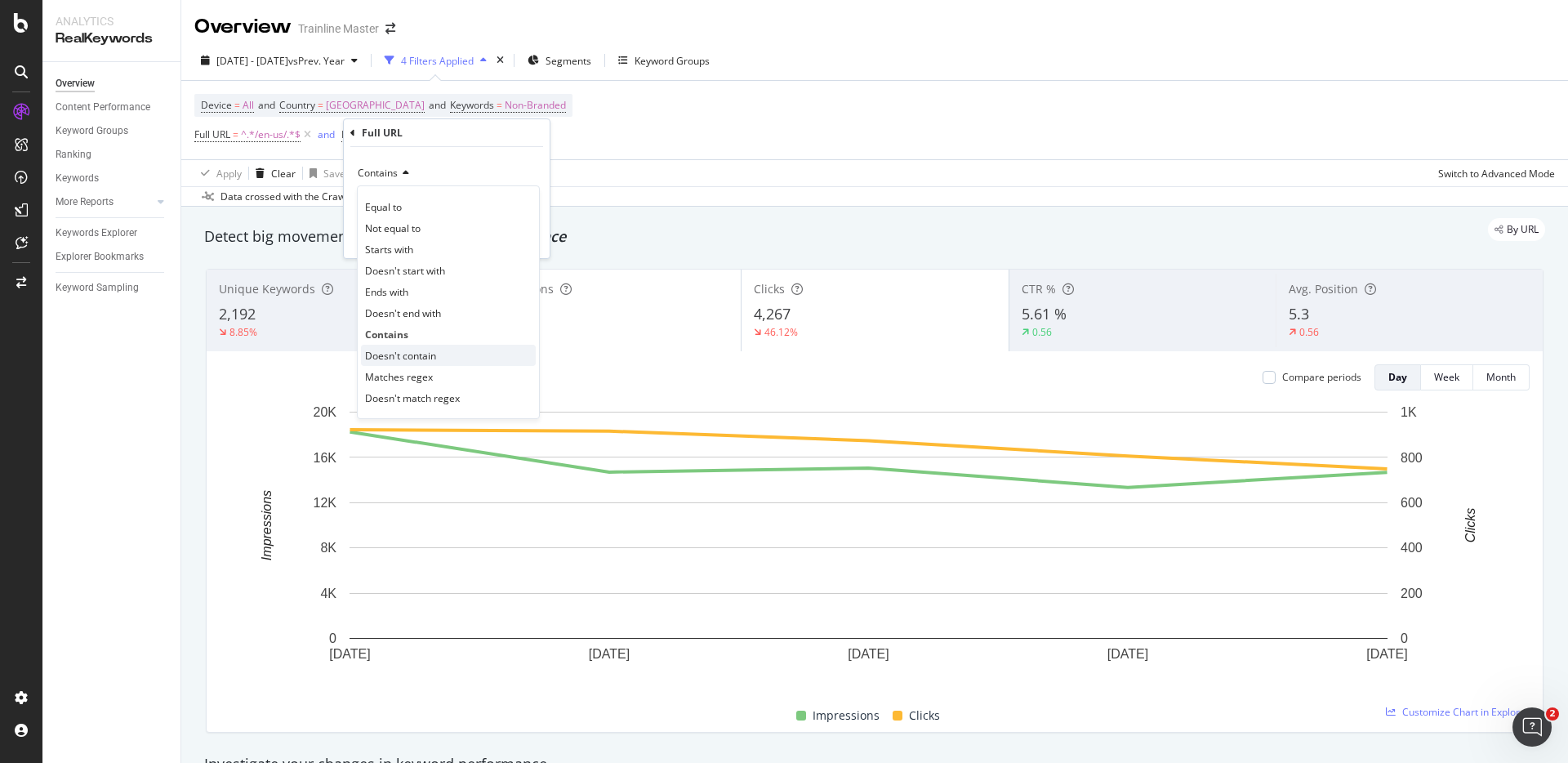
click at [417, 346] on div "Doesn't contain" at bounding box center [448, 355] width 174 height 21
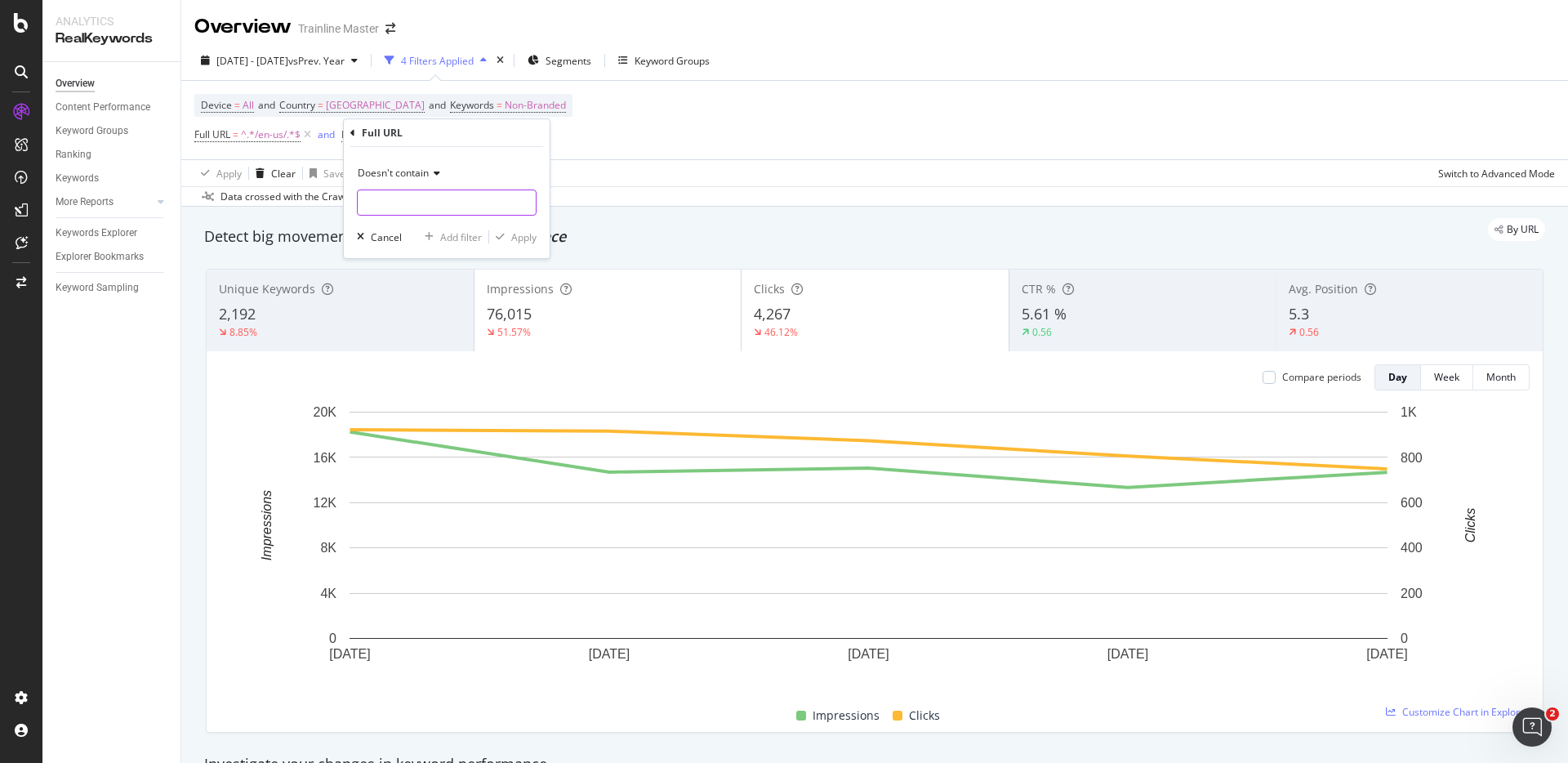
click at [412, 200] on input "text" at bounding box center [447, 202] width 178 height 26
type input "/via/"
click at [527, 237] on div "Apply" at bounding box center [523, 236] width 25 height 14
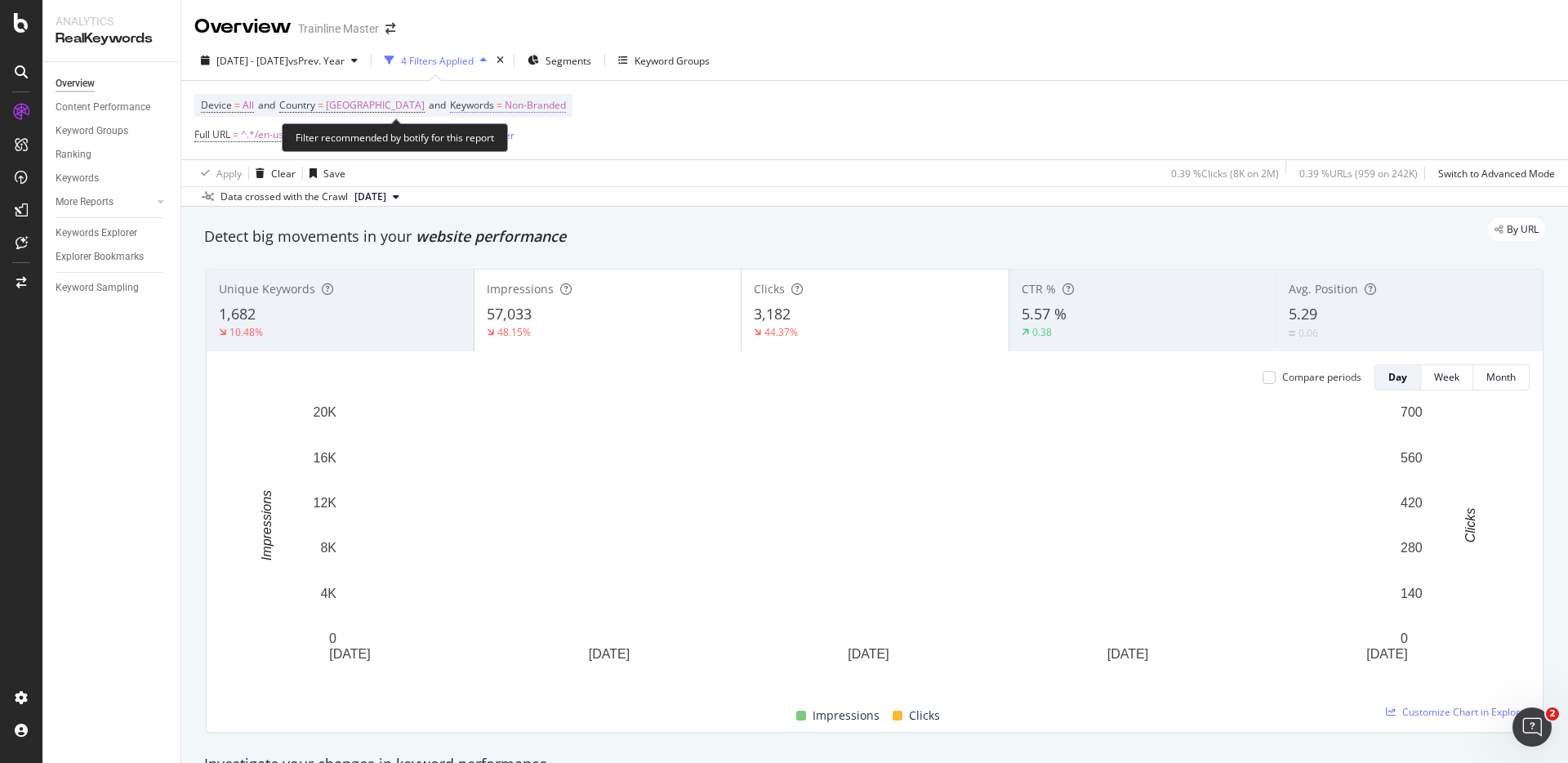
click at [543, 106] on span "Non-Branded" at bounding box center [535, 105] width 61 height 23
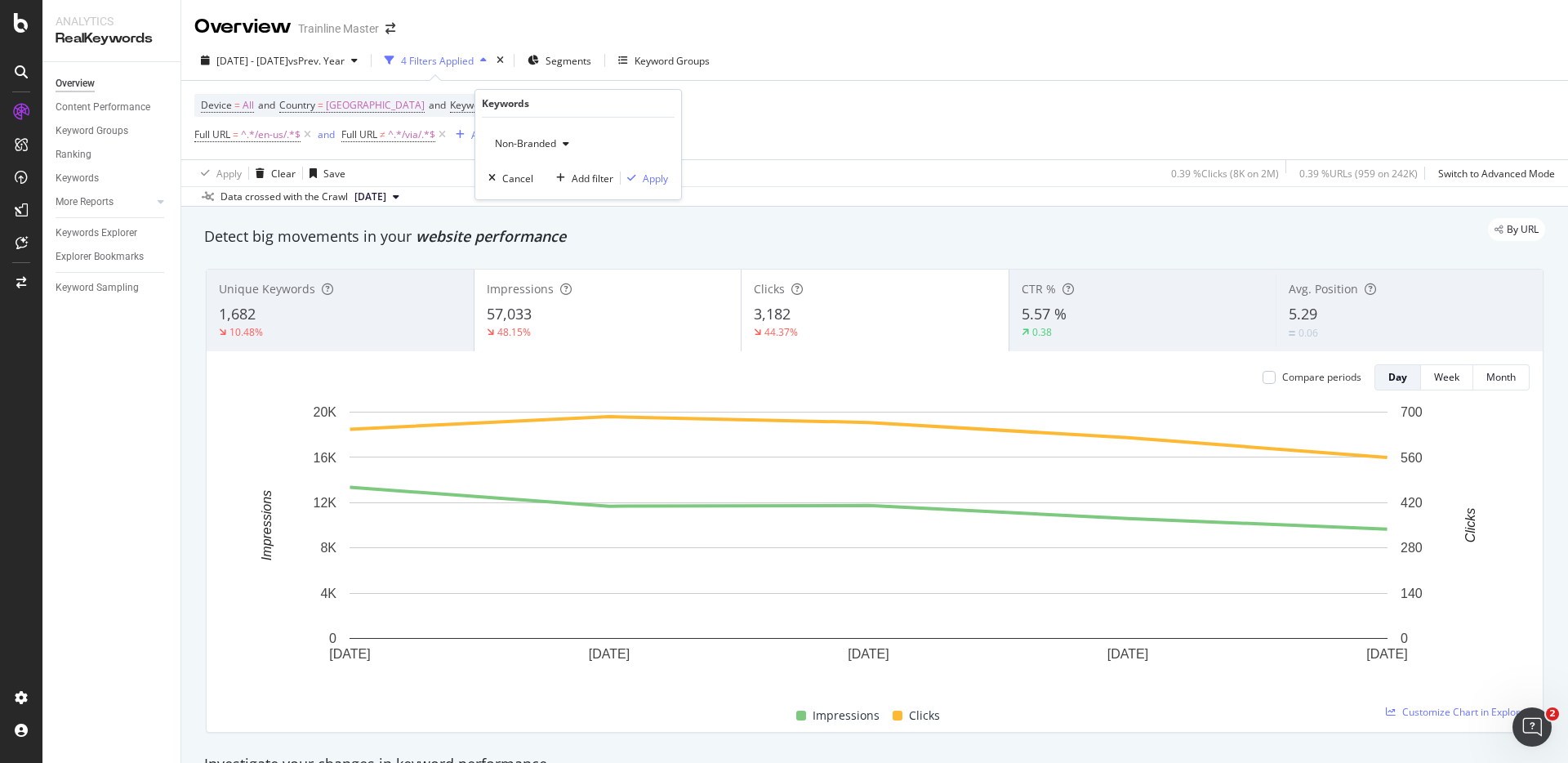
click at [727, 90] on div "Device = All and Country = United States of America and Keywords = Non-Branded …" at bounding box center [874, 120] width 1360 height 79
click at [443, 138] on icon at bounding box center [441, 135] width 14 height 17
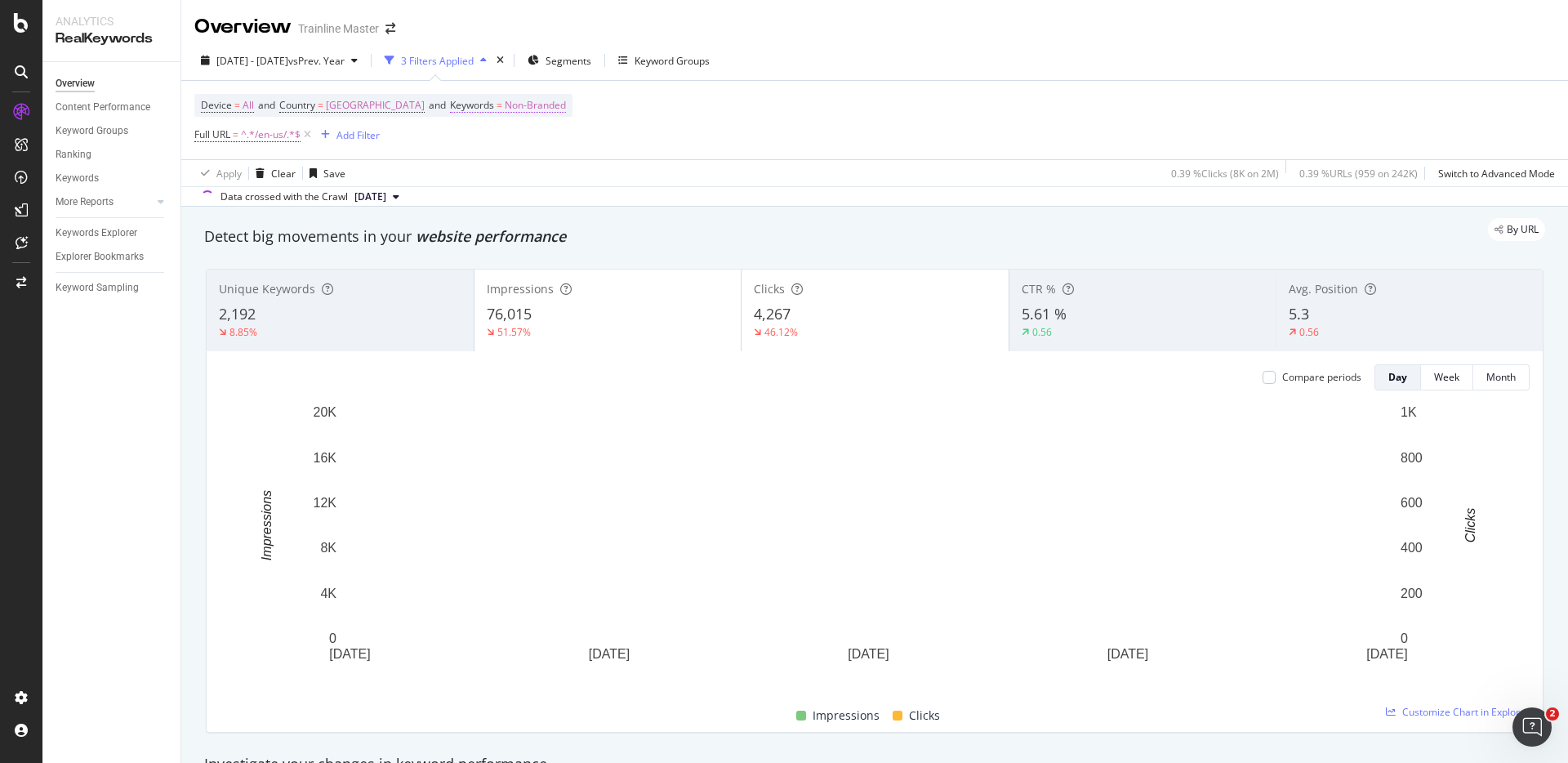
drag, startPoint x: 305, startPoint y: 134, endPoint x: 515, endPoint y: 104, distance: 212.1
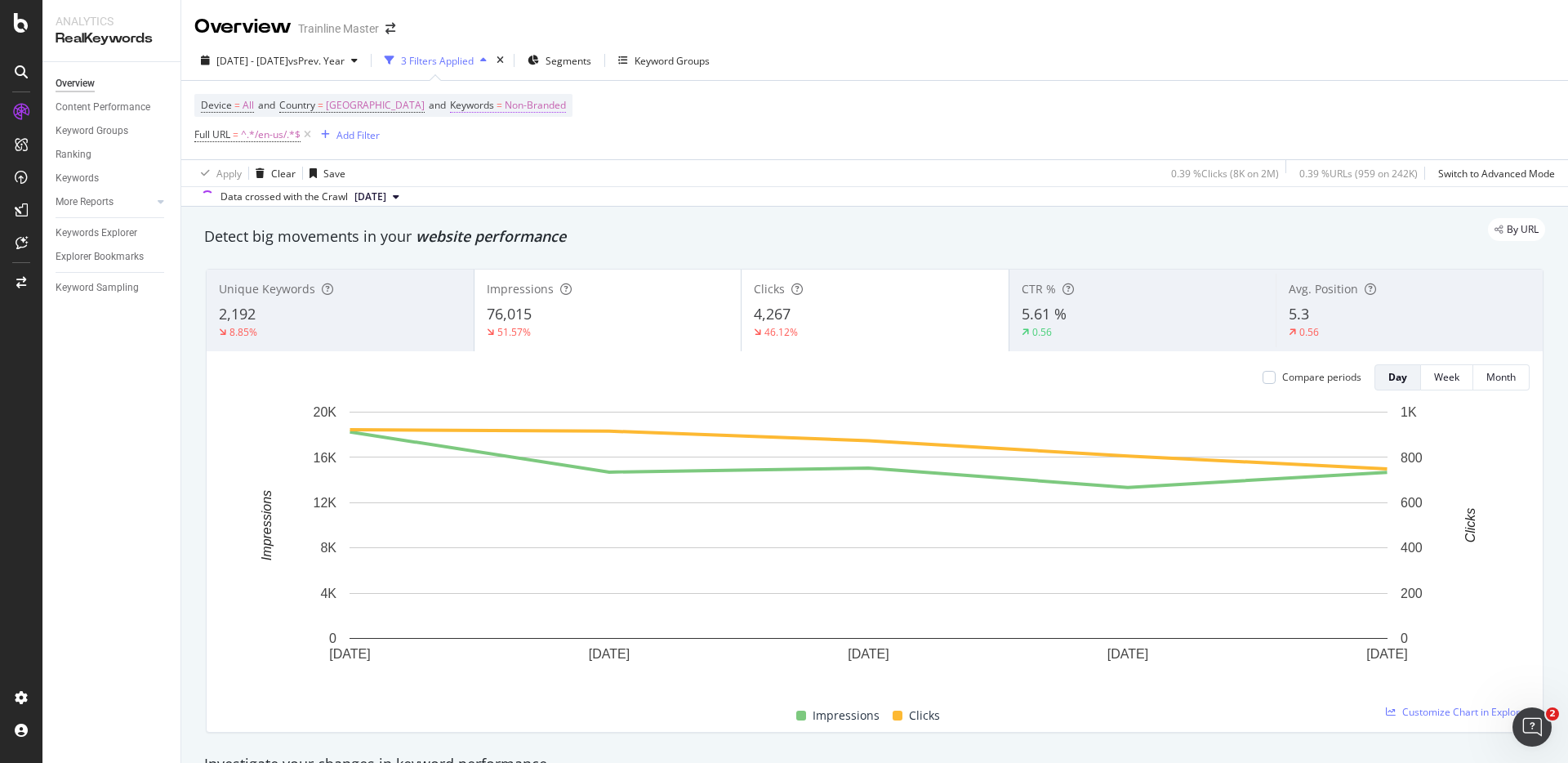
click at [305, 134] on icon at bounding box center [307, 135] width 14 height 17
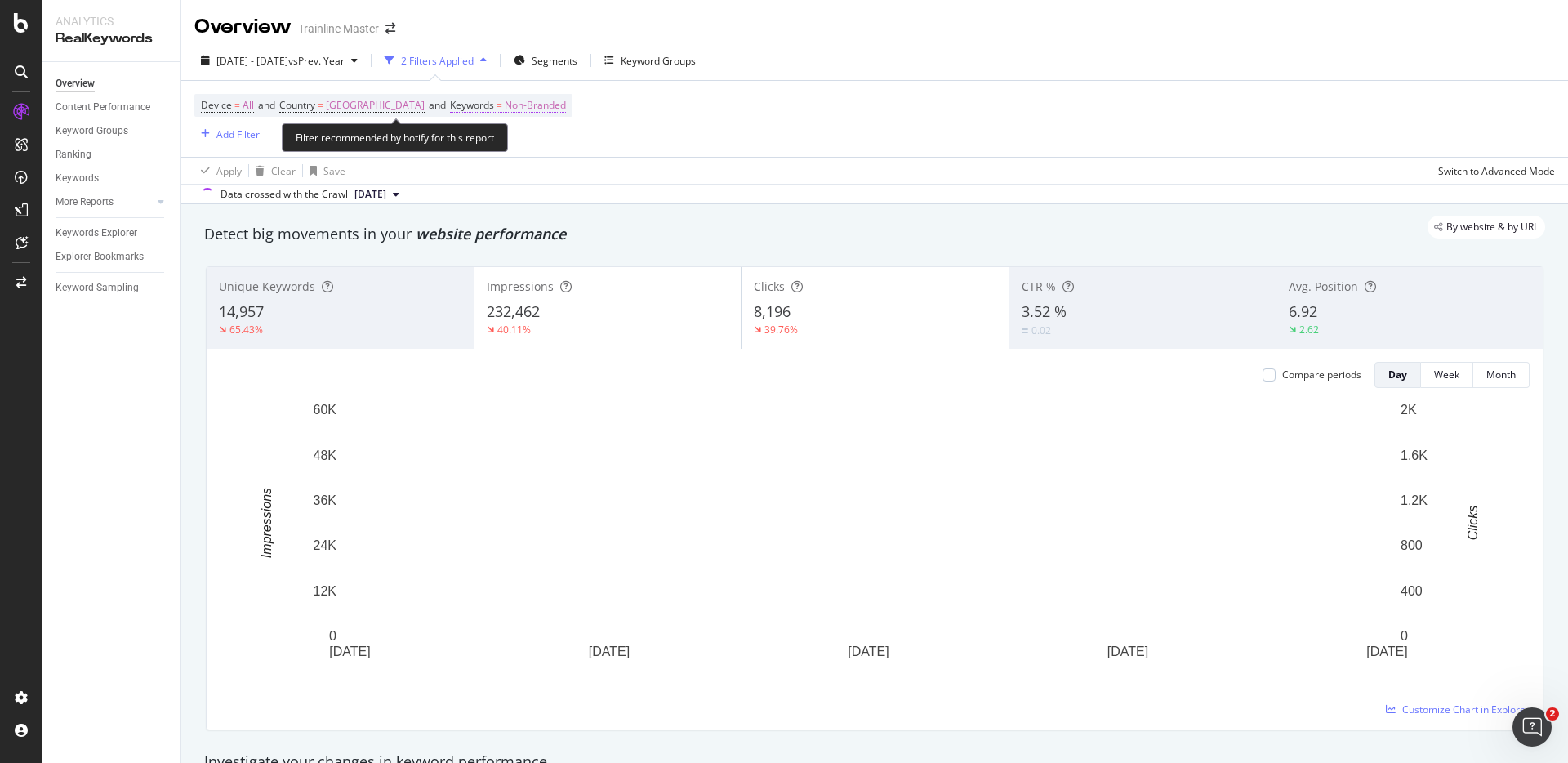
click at [494, 104] on span "Keywords" at bounding box center [472, 105] width 45 height 14
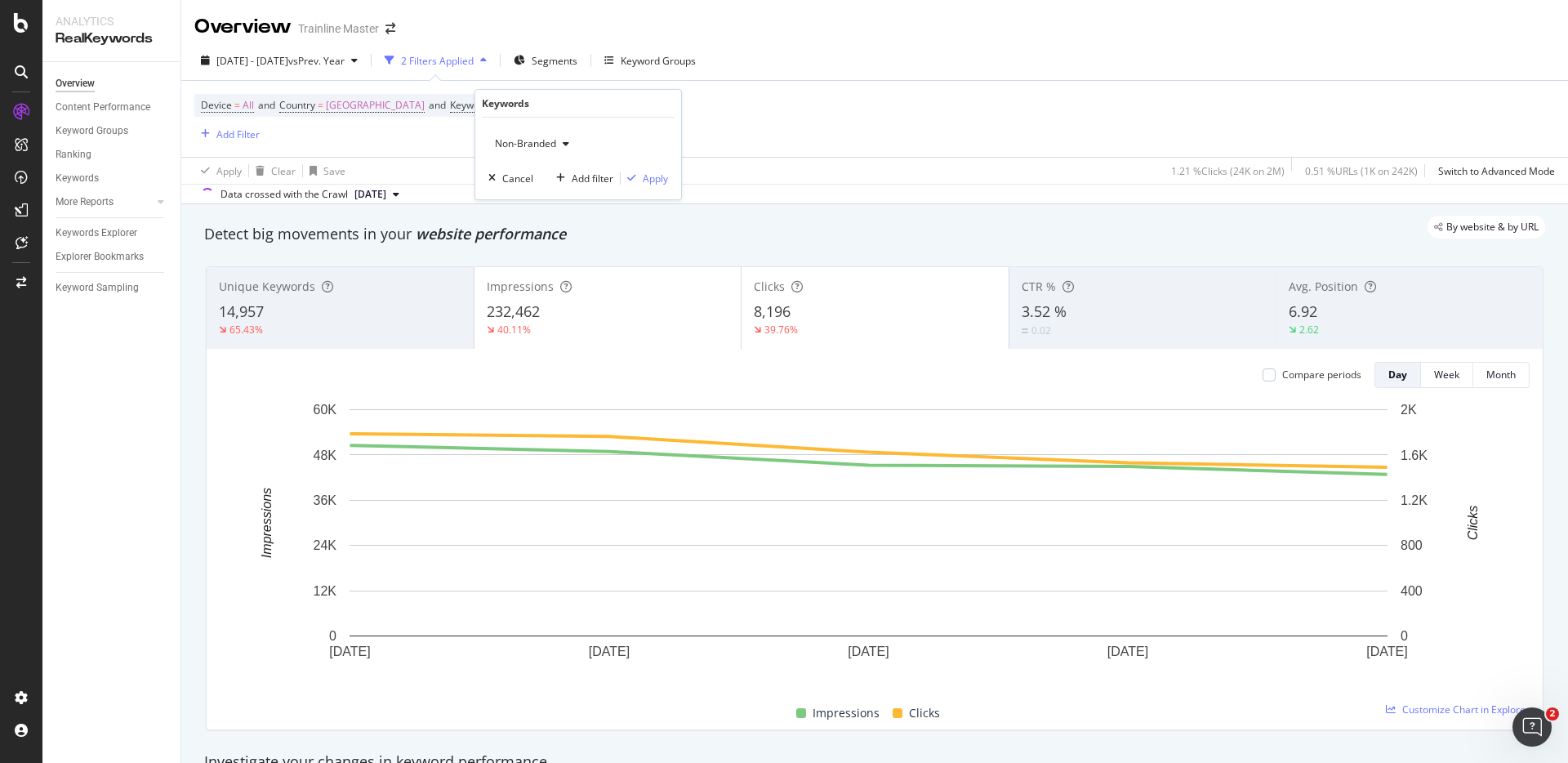
click at [552, 157] on div "Non-Branded Cancel Add filter Apply" at bounding box center [579, 159] width 206 height 82
click at [534, 199] on span "Branded" at bounding box center [586, 200] width 167 height 15
click at [662, 174] on div "Apply" at bounding box center [655, 178] width 25 height 14
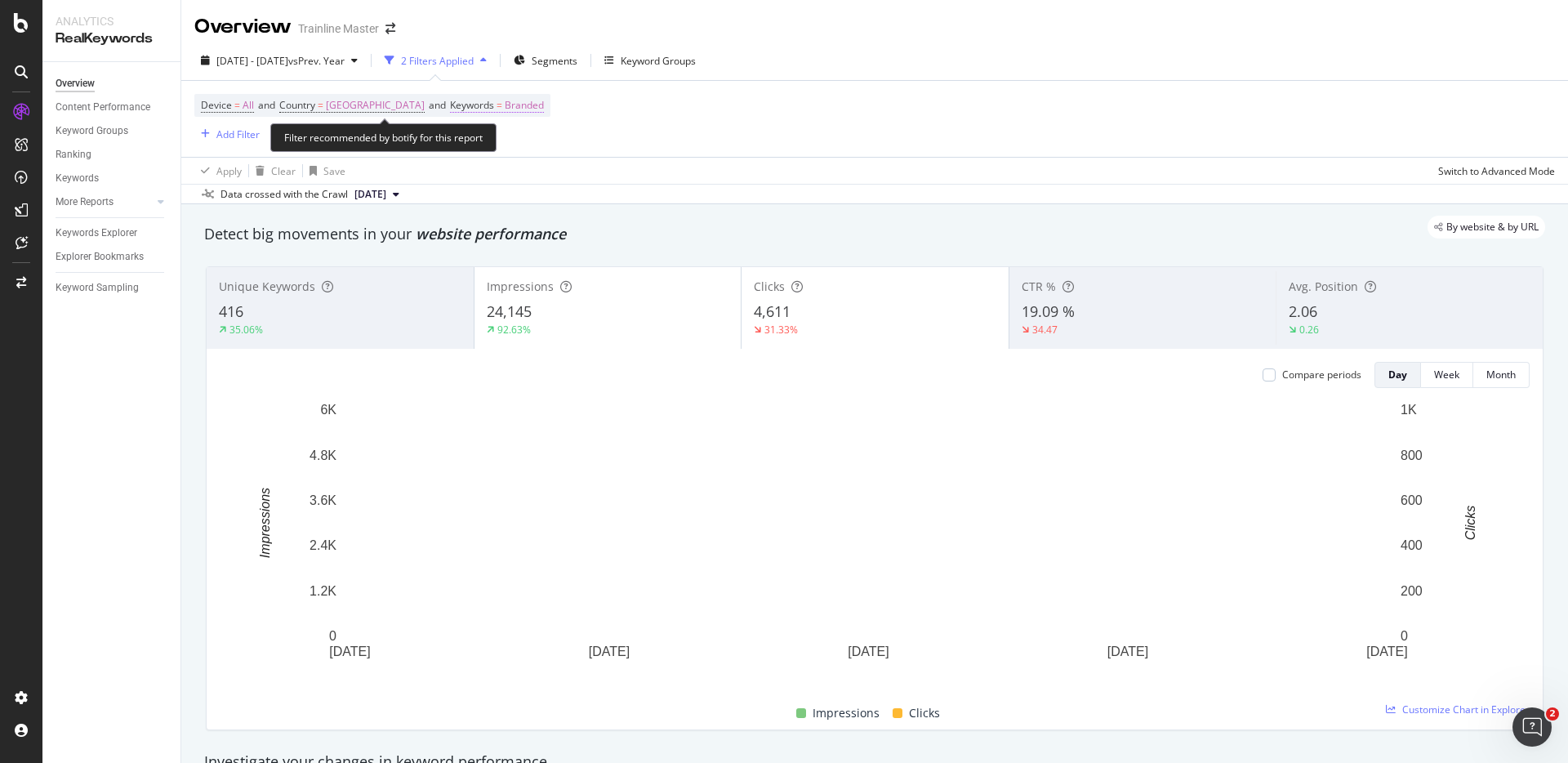
click at [544, 108] on span "Branded" at bounding box center [524, 105] width 39 height 23
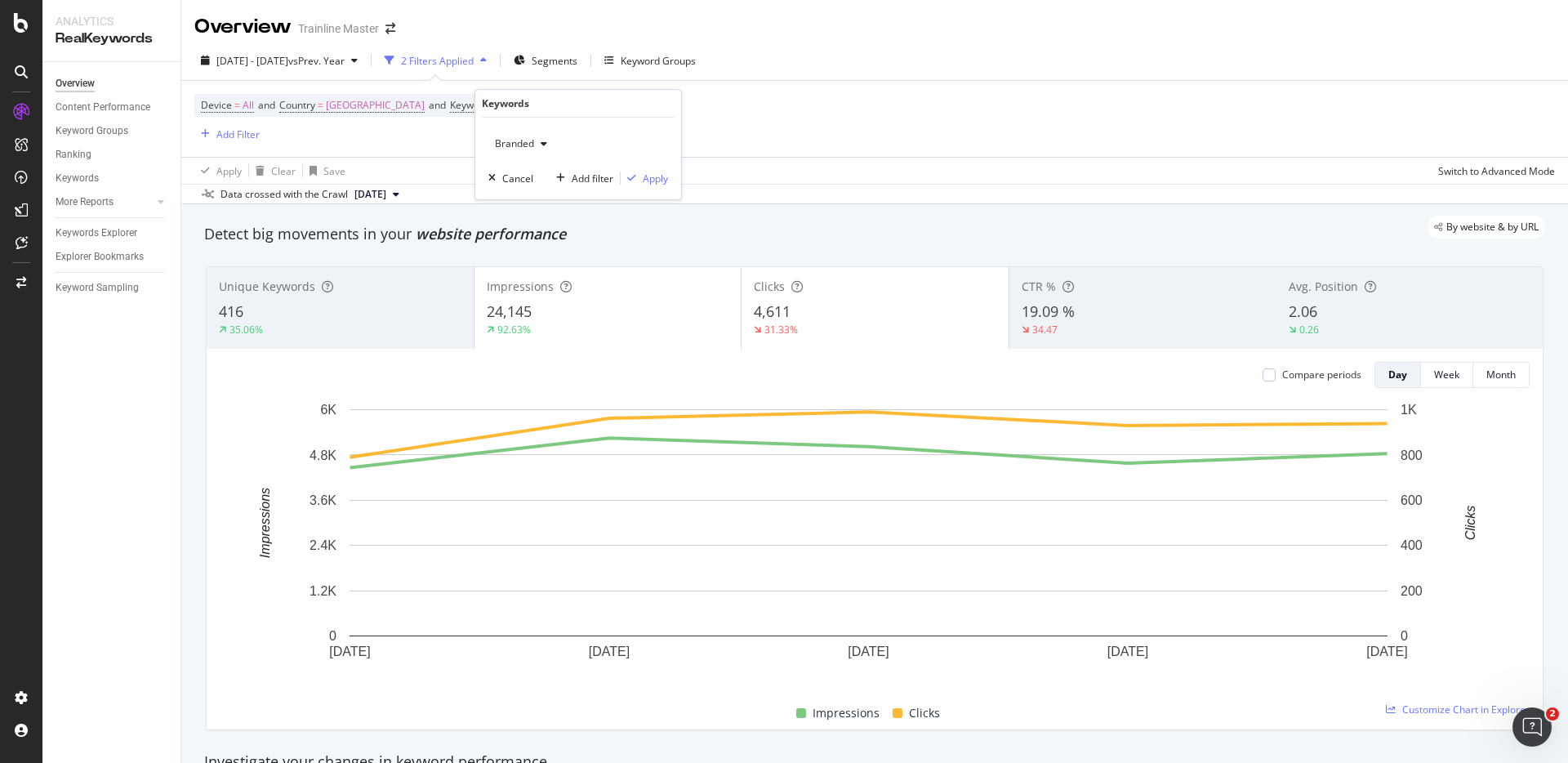
click at [570, 82] on div "Device = All and Country = United States of America and Keywords = Branded Add …" at bounding box center [874, 119] width 1360 height 76
click at [525, 56] on icon "button" at bounding box center [519, 60] width 11 height 10
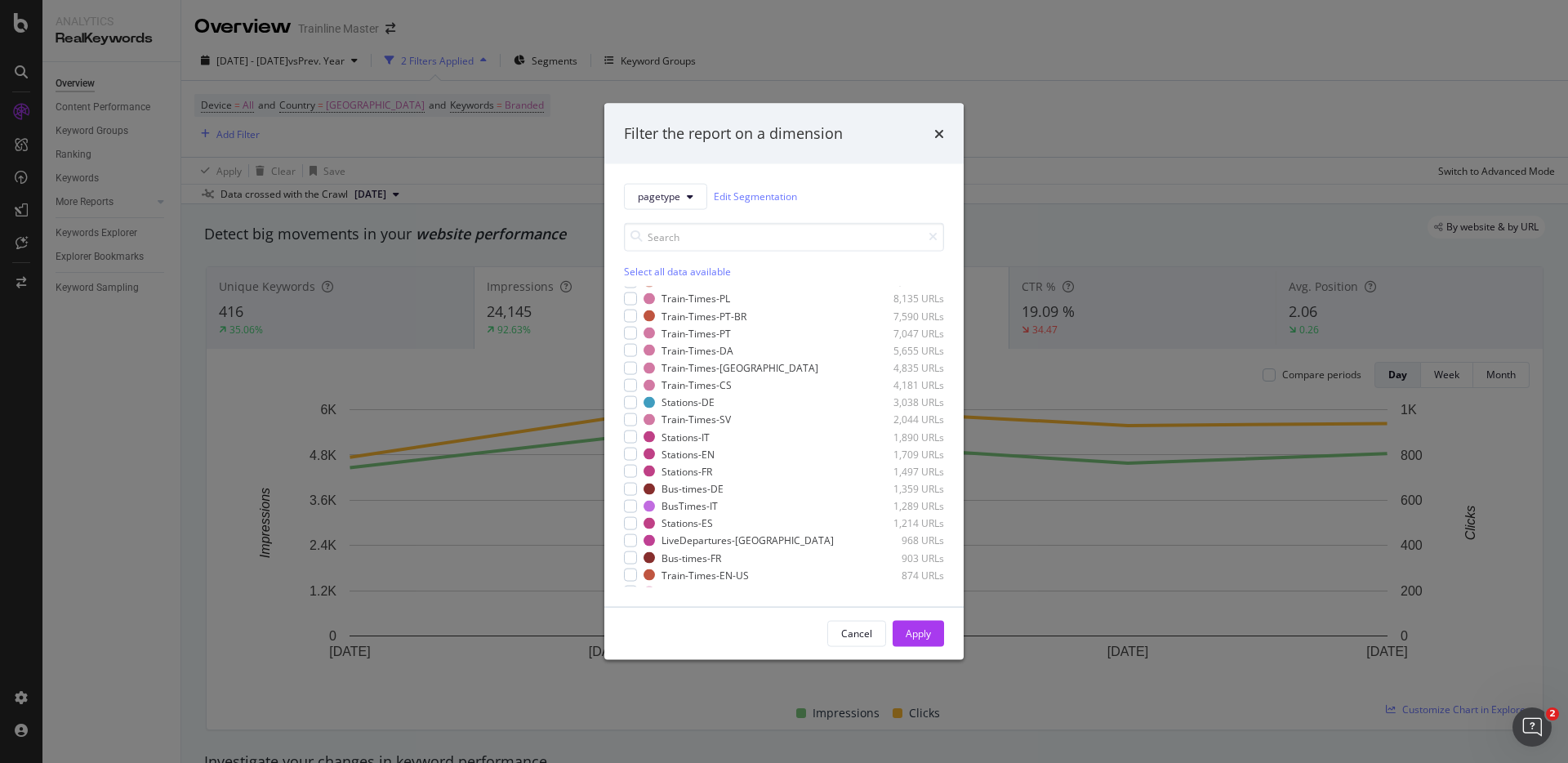
scroll to position [188, 0]
click at [631, 574] on div "modal" at bounding box center [631, 574] width 13 height 13
click at [923, 642] on div "Apply" at bounding box center [918, 632] width 25 height 24
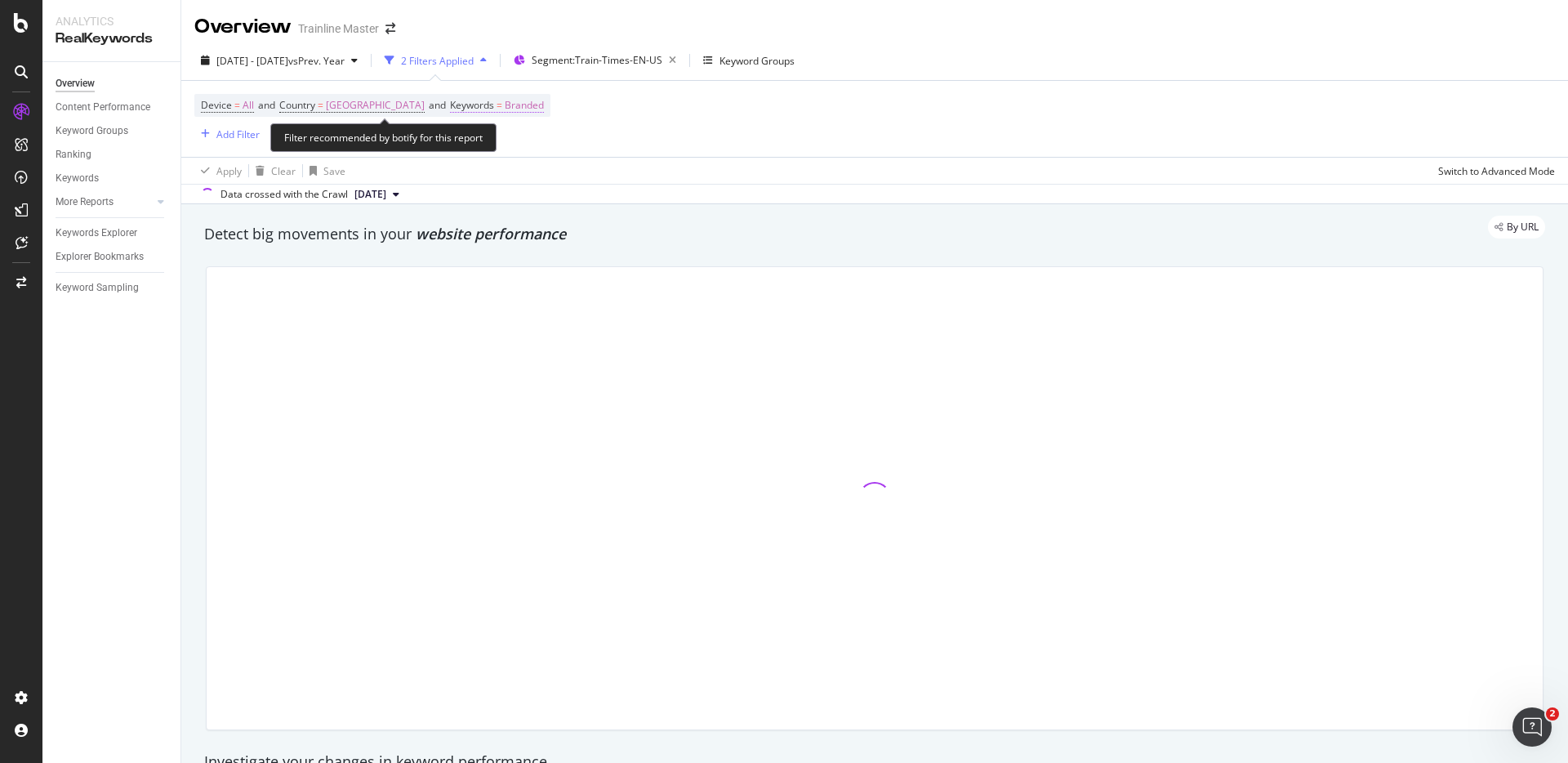
click at [544, 104] on span "Branded" at bounding box center [524, 105] width 39 height 23
click at [544, 140] on icon "button" at bounding box center [543, 144] width 6 height 10
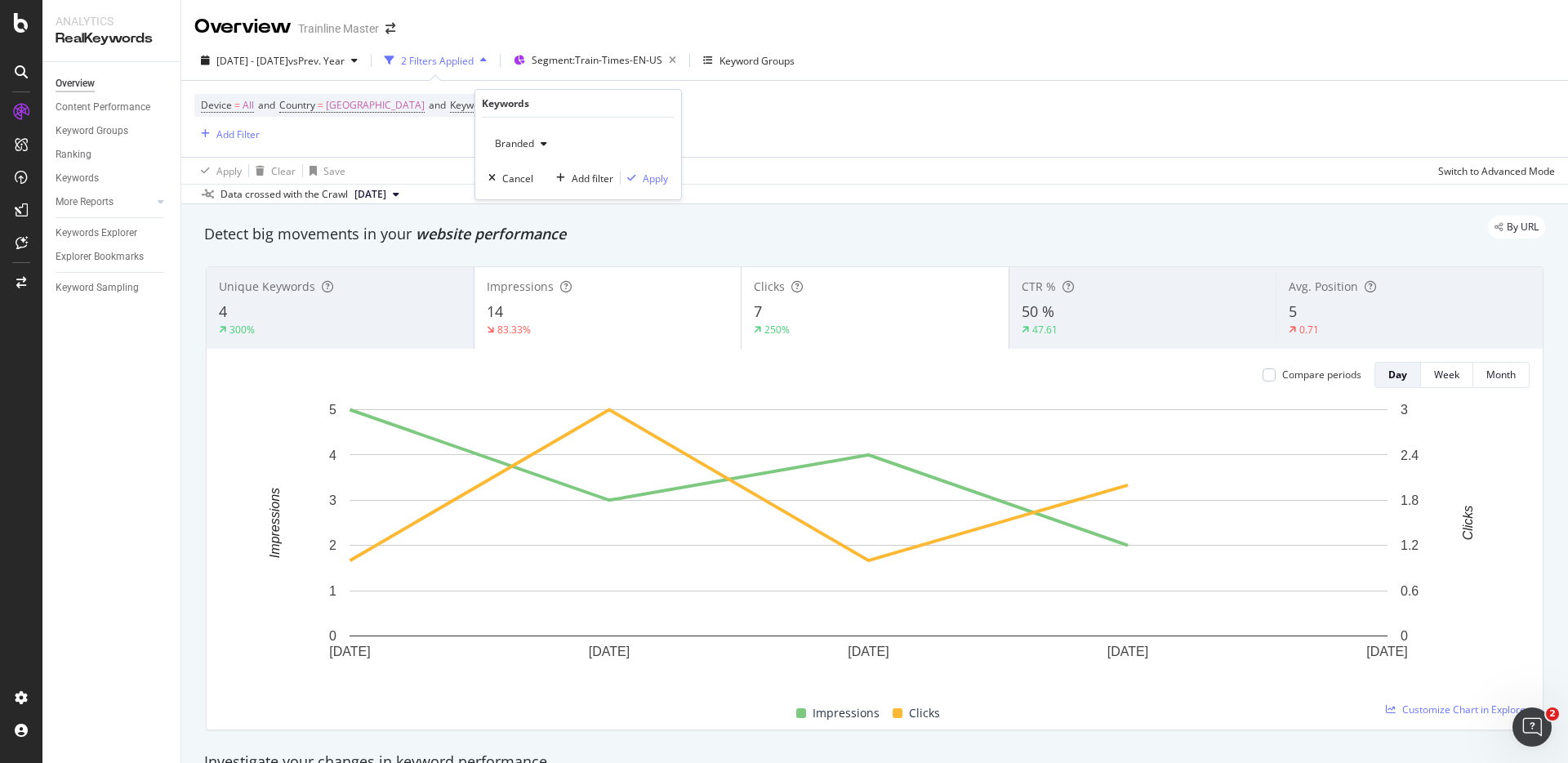
click at [529, 137] on span "Branded" at bounding box center [511, 143] width 45 height 14
click at [549, 176] on span "Non-Branded" at bounding box center [586, 176] width 167 height 15
click at [652, 181] on div "Apply" at bounding box center [655, 178] width 25 height 14
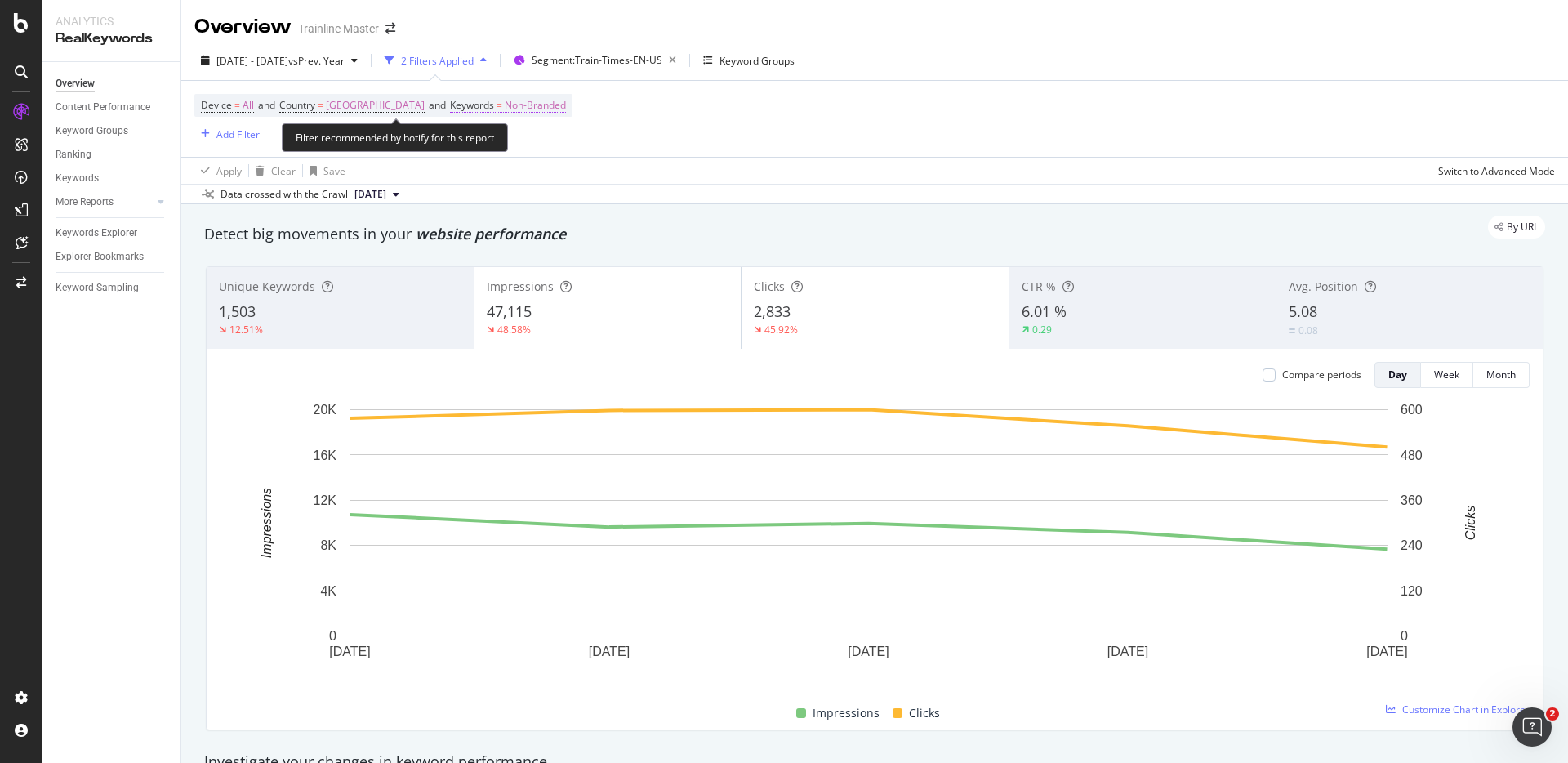
click at [546, 108] on span "Non-Branded" at bounding box center [535, 105] width 61 height 23
click at [538, 155] on div "Non-Branded" at bounding box center [532, 144] width 87 height 24
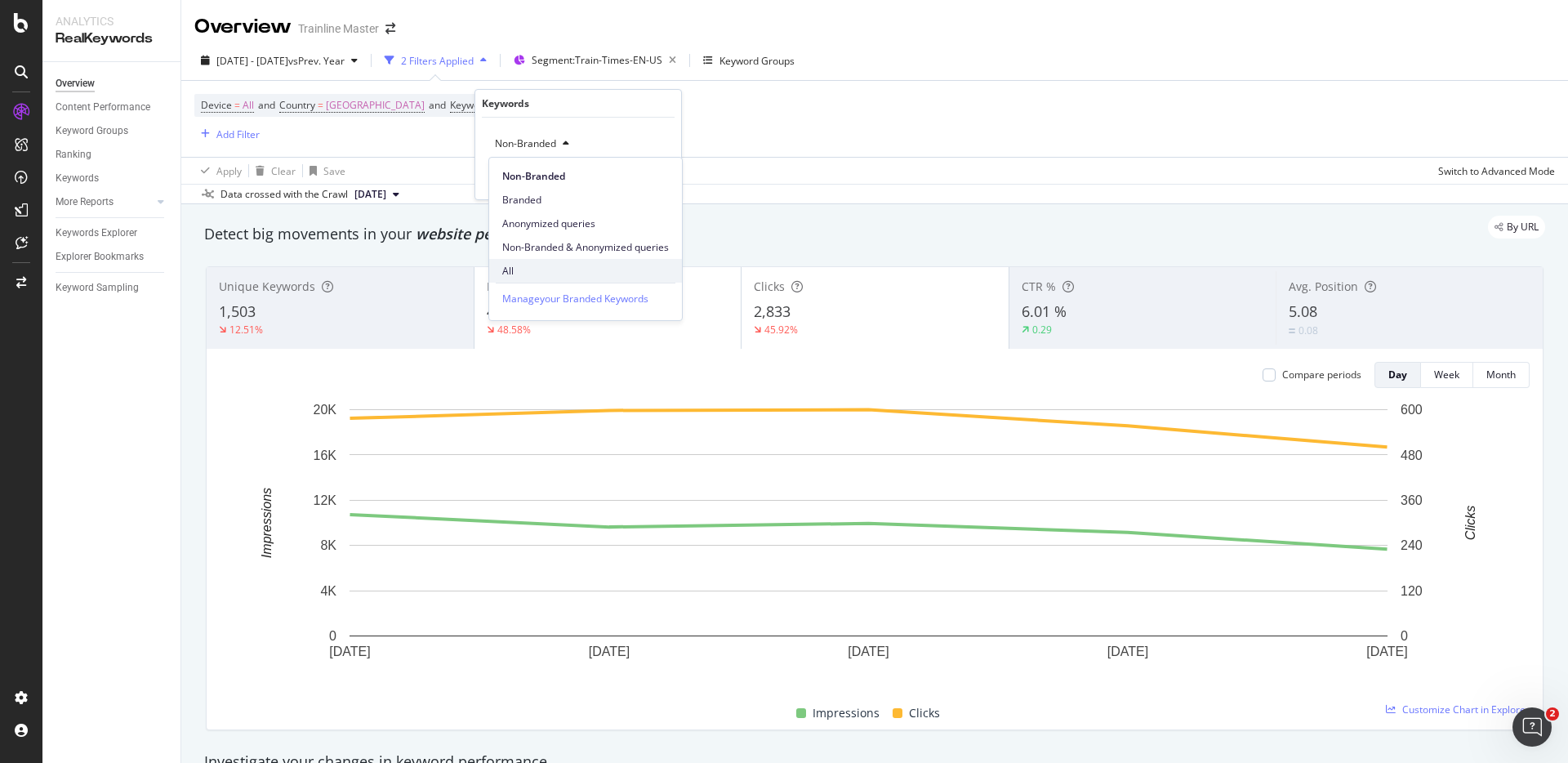
click at [535, 272] on span "All" at bounding box center [586, 272] width 167 height 15
click at [647, 177] on div "Apply" at bounding box center [655, 178] width 25 height 14
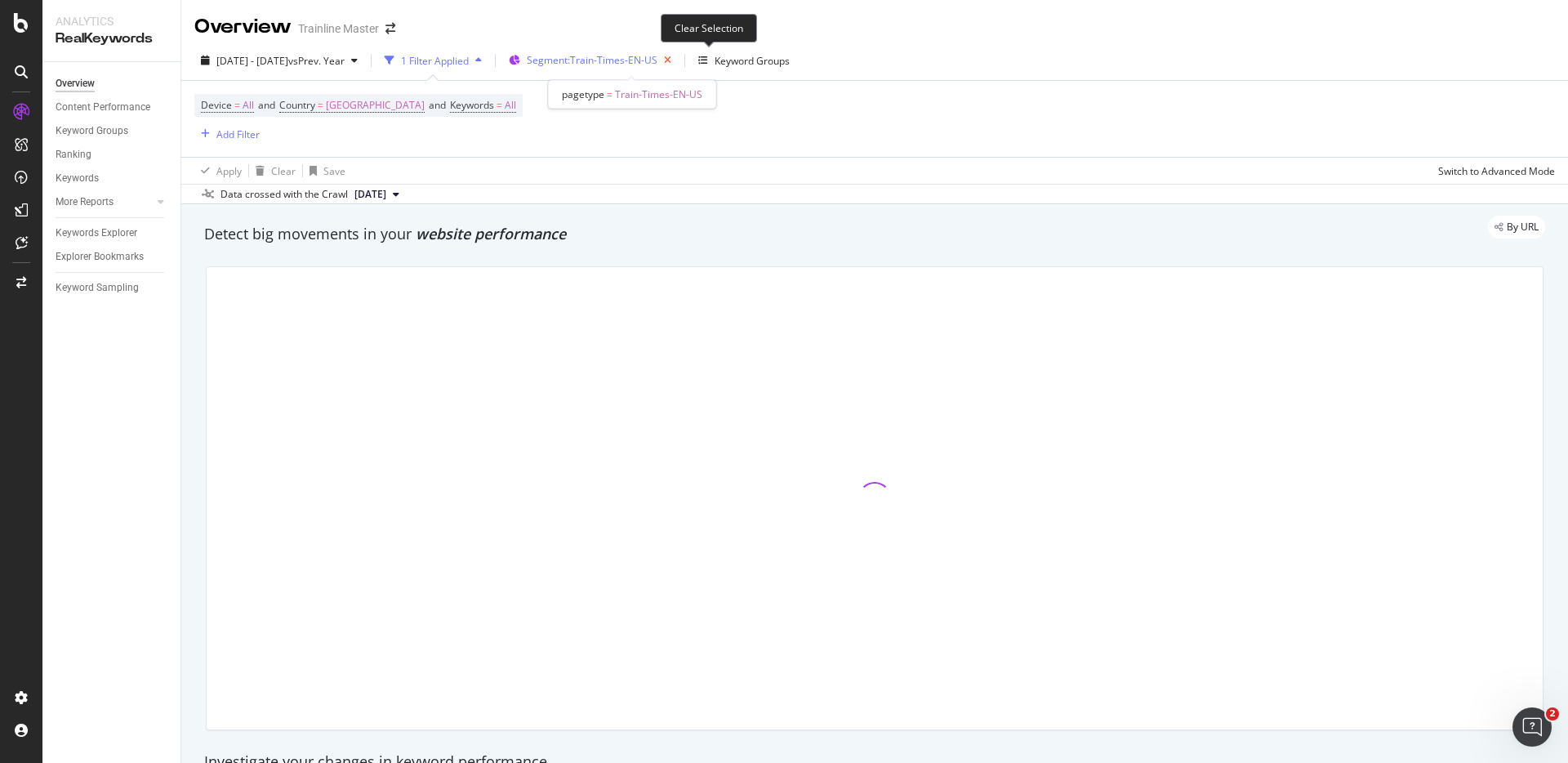
click at [678, 61] on icon "button" at bounding box center [668, 60] width 20 height 23
click at [246, 141] on div "Add Filter" at bounding box center [227, 134] width 65 height 18
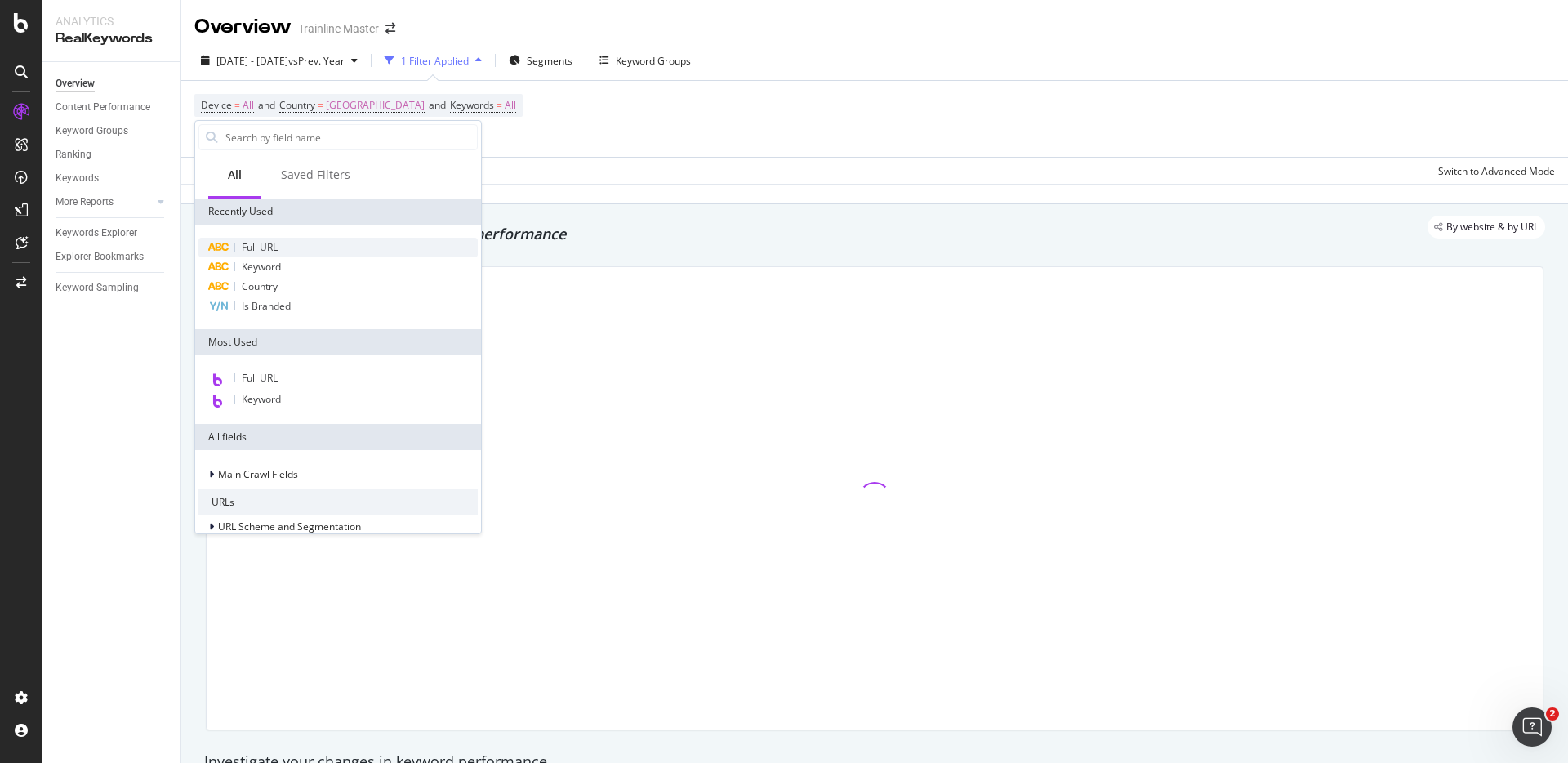
click at [274, 239] on div "Full URL" at bounding box center [338, 247] width 279 height 19
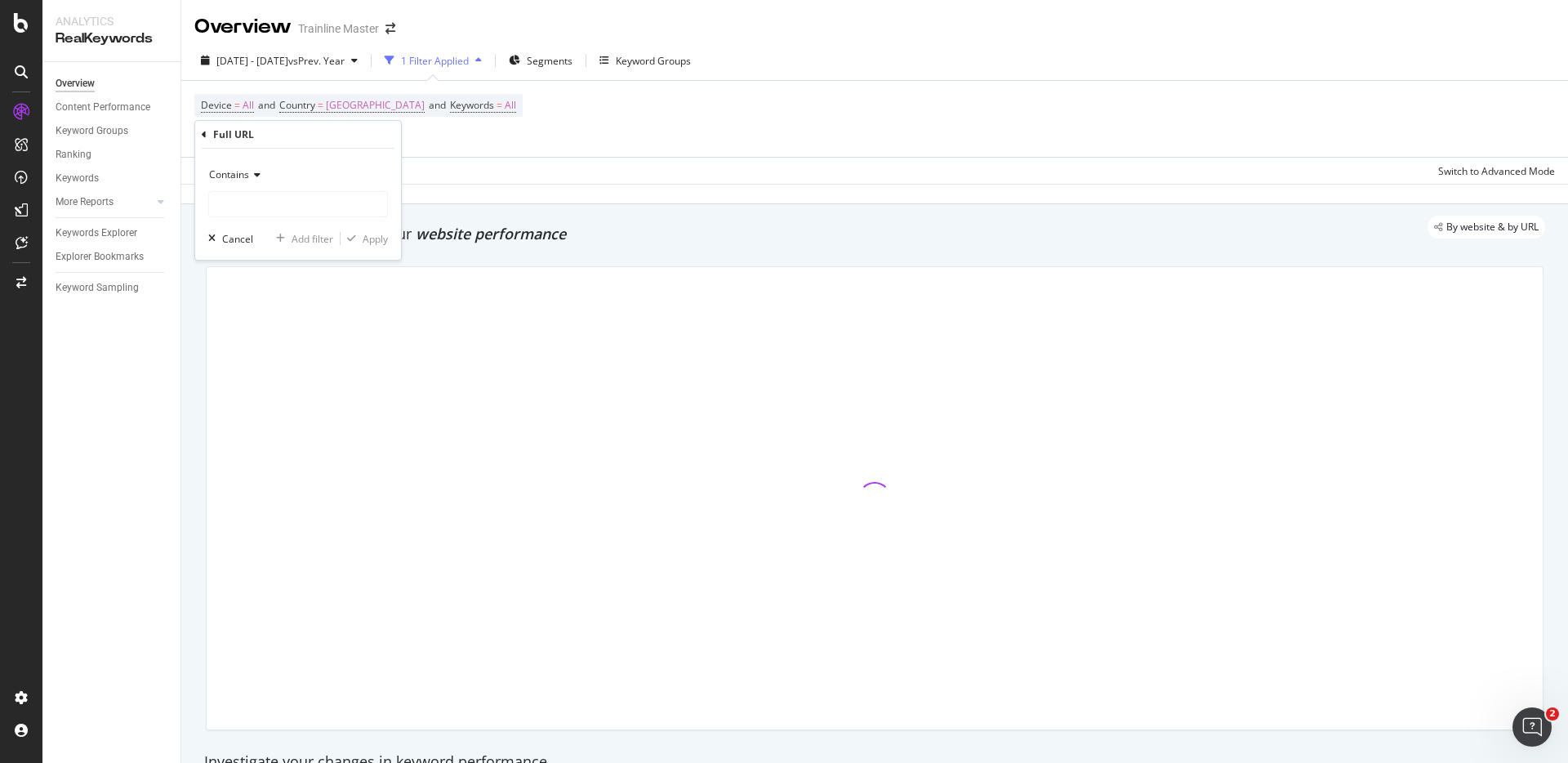
click at [291, 176] on div "Contains" at bounding box center [299, 174] width 180 height 26
click at [296, 202] on div "Equal to" at bounding box center [300, 208] width 174 height 21
click at [244, 174] on span "Equal to" at bounding box center [227, 174] width 37 height 14
click at [271, 339] on div "Contains" at bounding box center [300, 336] width 174 height 21
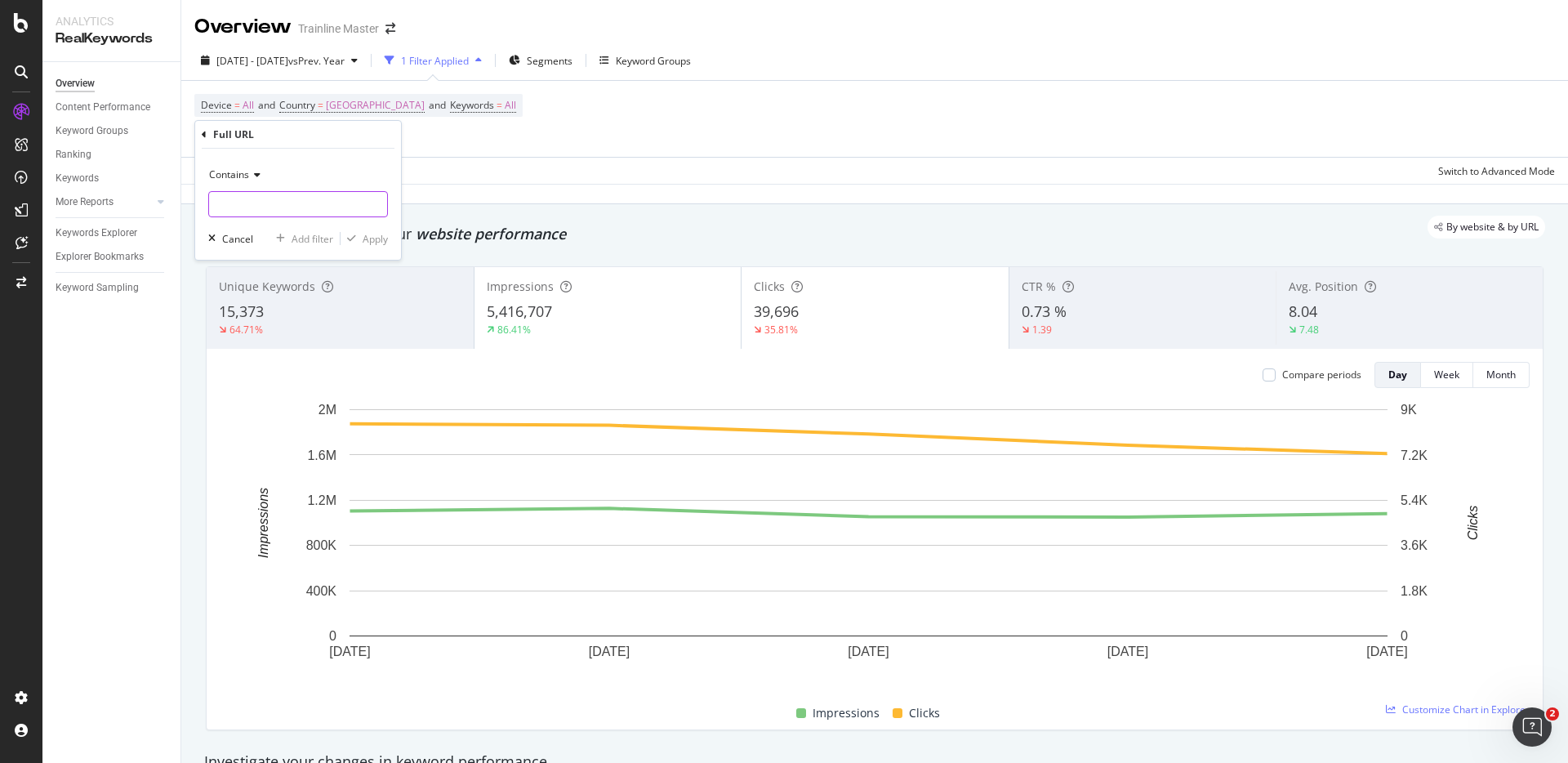
click at [248, 211] on input "text" at bounding box center [298, 204] width 178 height 26
type input "/en-us/"
click at [384, 237] on div "Apply" at bounding box center [375, 238] width 25 height 14
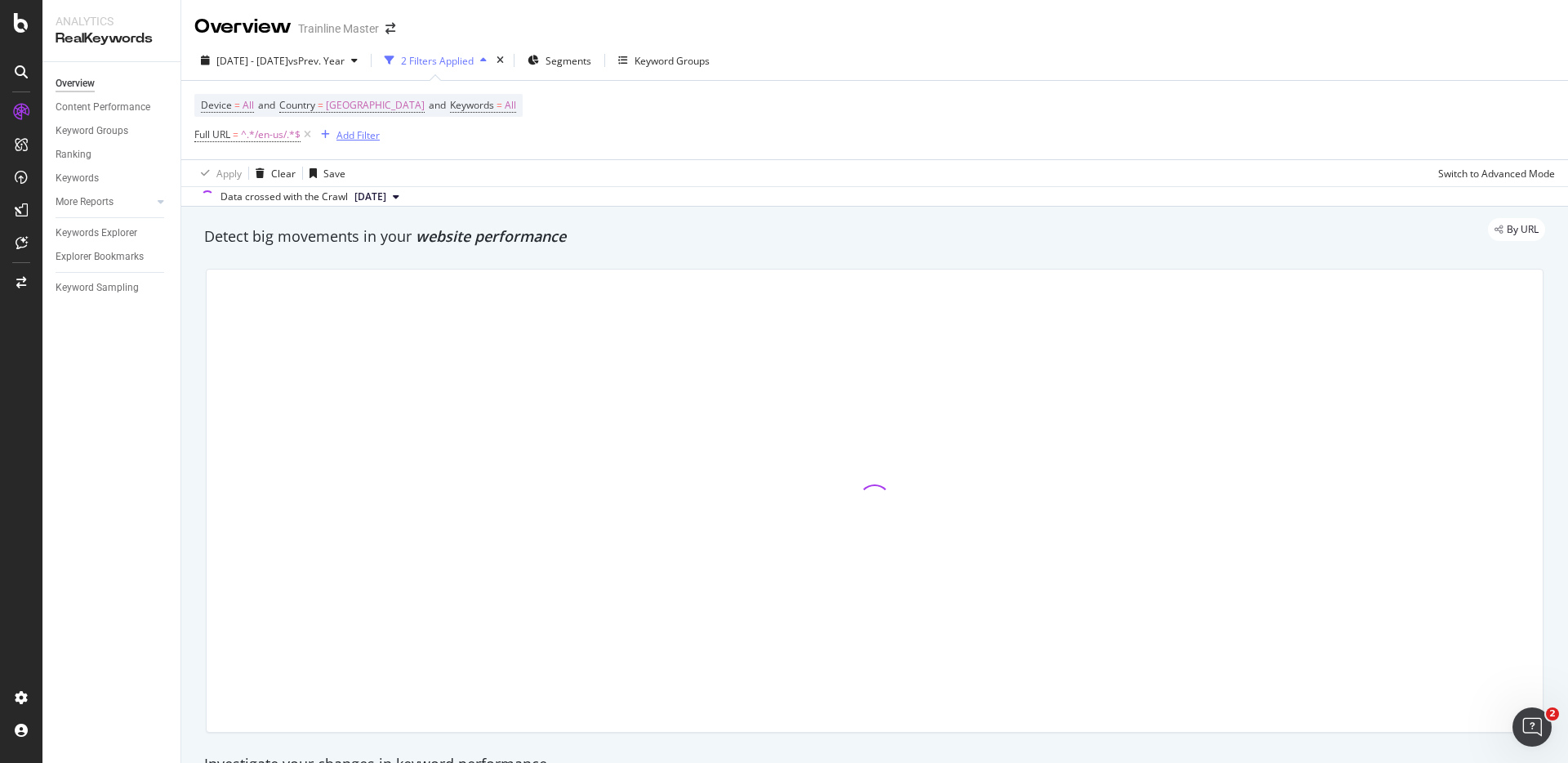
click at [347, 141] on div "Add Filter" at bounding box center [358, 134] width 44 height 14
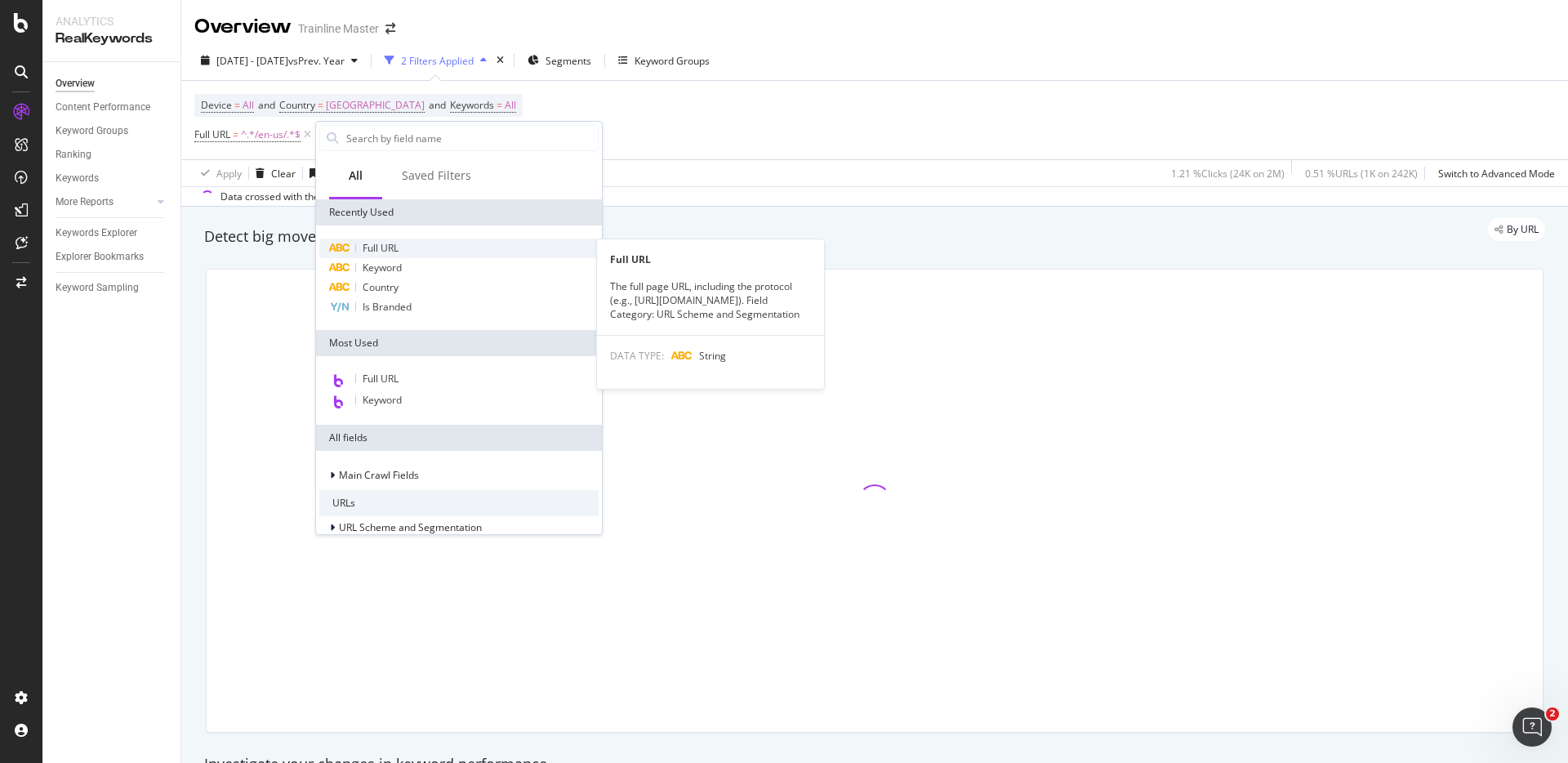
click at [379, 252] on span "Full URL" at bounding box center [380, 248] width 36 height 14
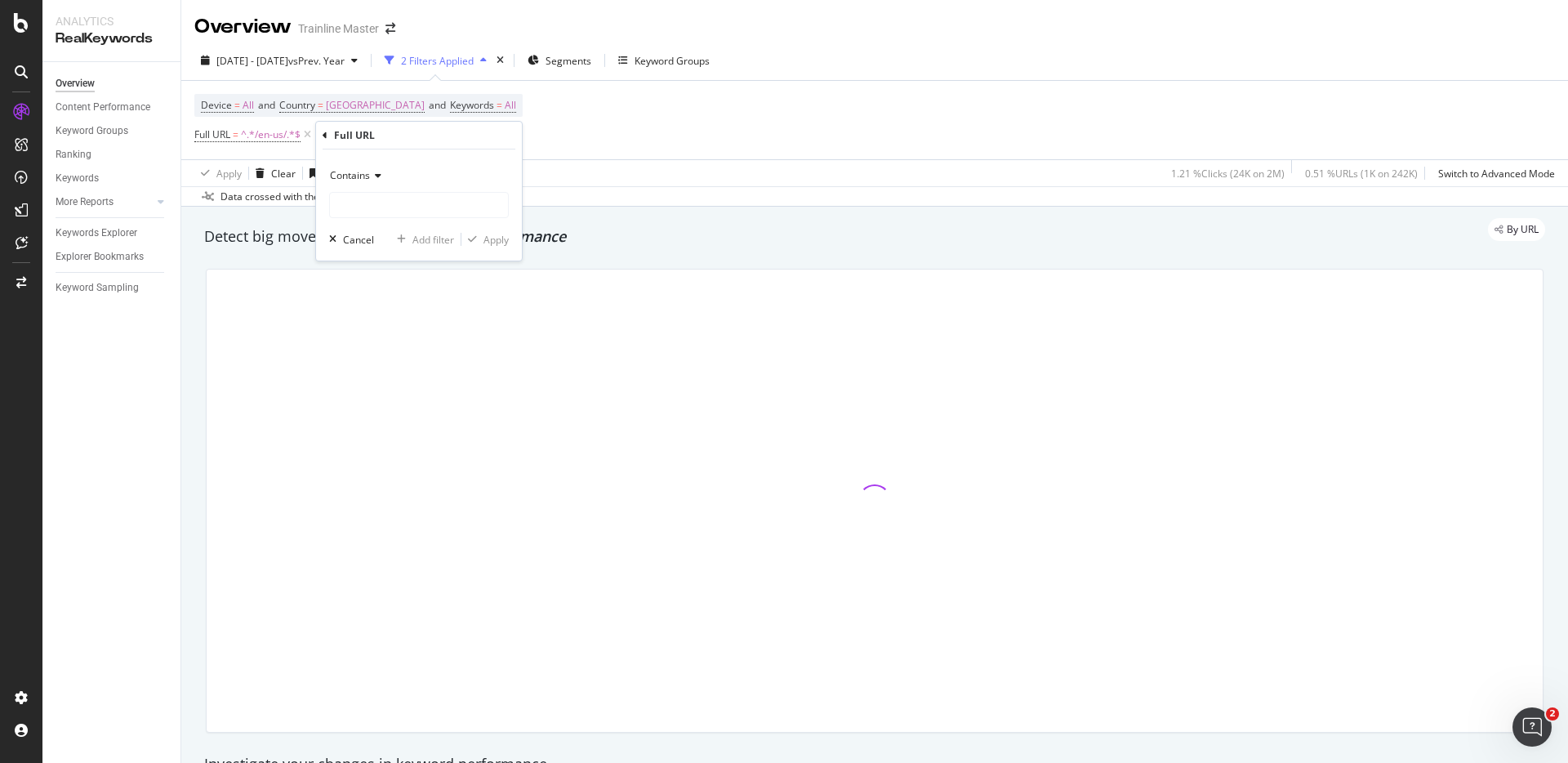
click at [346, 169] on span "Contains" at bounding box center [350, 174] width 40 height 14
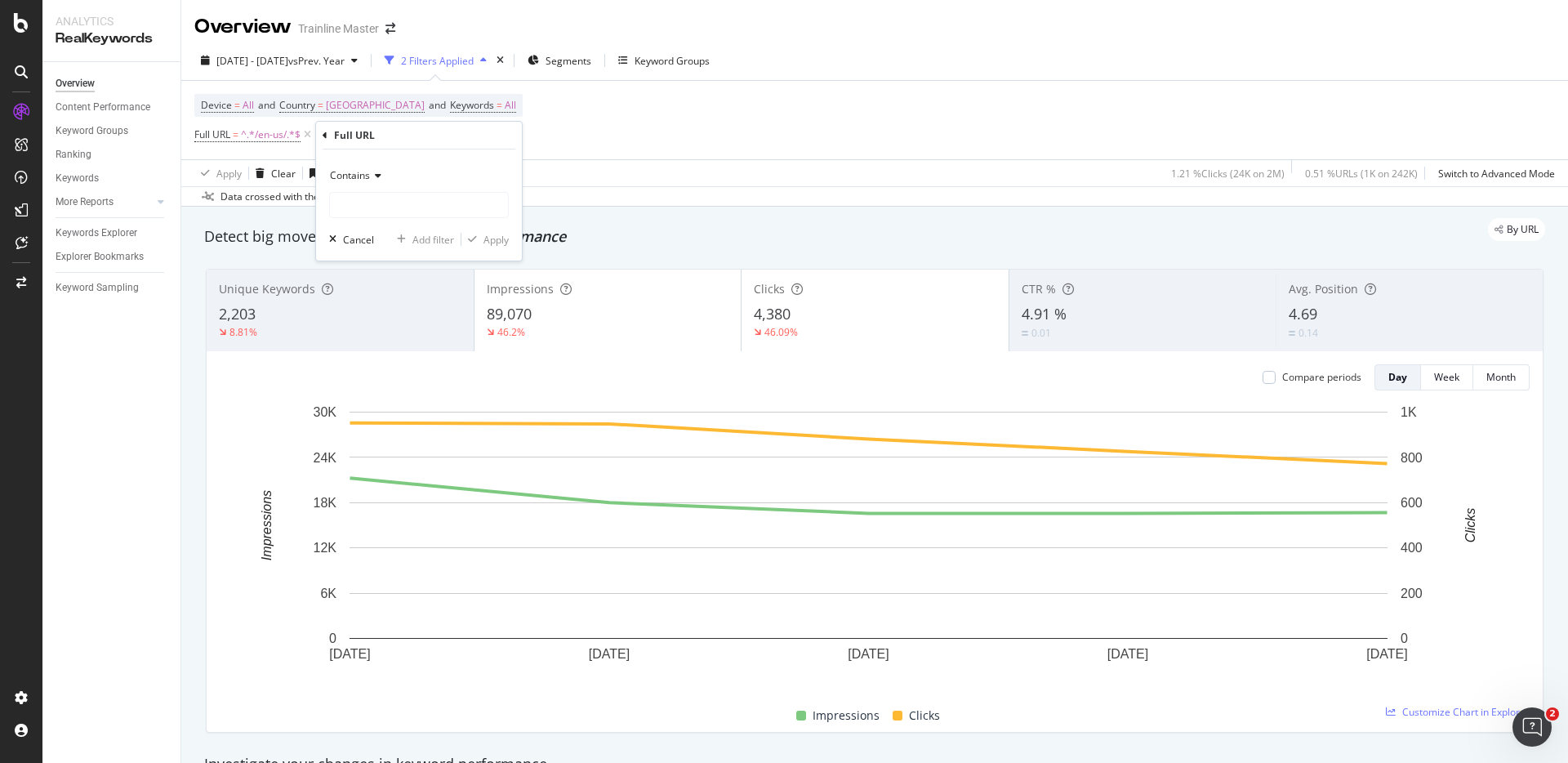
click at [362, 179] on span "Contains" at bounding box center [350, 174] width 40 height 14
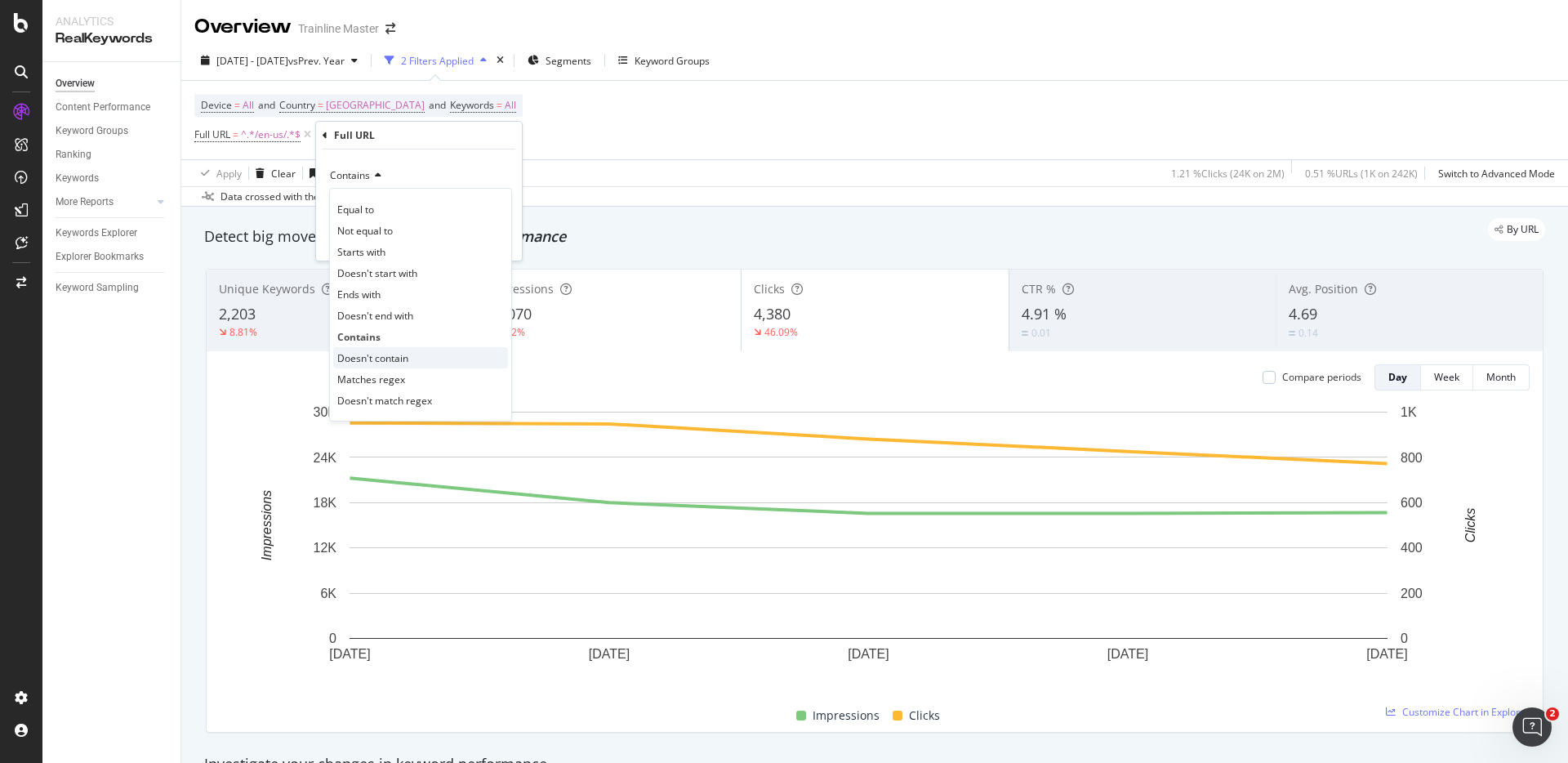
click at [396, 353] on span "Doesn't contain" at bounding box center [373, 358] width 71 height 14
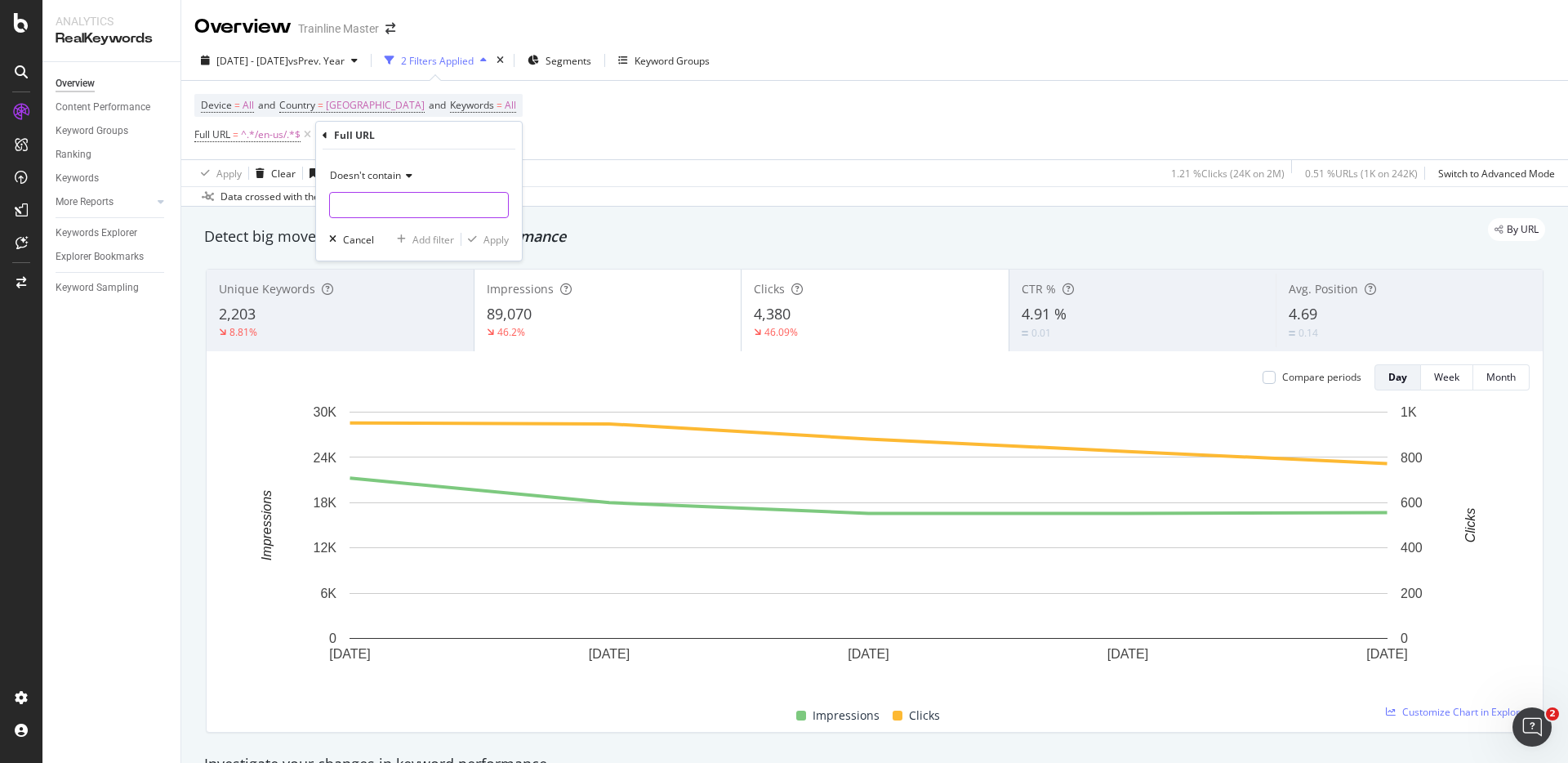
click at [379, 194] on input "text" at bounding box center [419, 205] width 178 height 26
type input "/via/"
click at [495, 238] on div "Apply" at bounding box center [495, 239] width 25 height 14
